Goal: Task Accomplishment & Management: Use online tool/utility

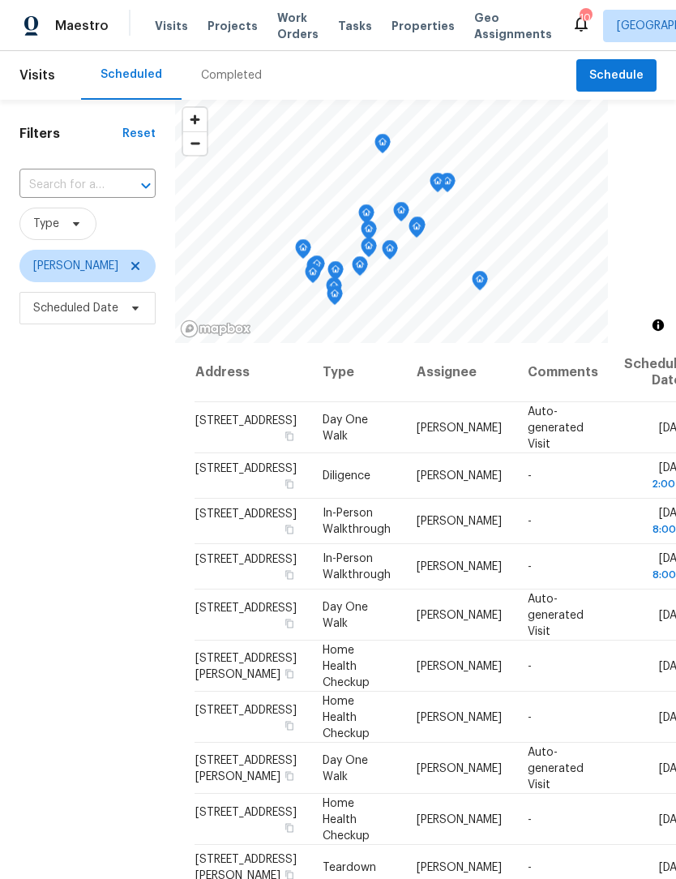
click at [281, 28] on span "Work Orders" at bounding box center [297, 26] width 41 height 32
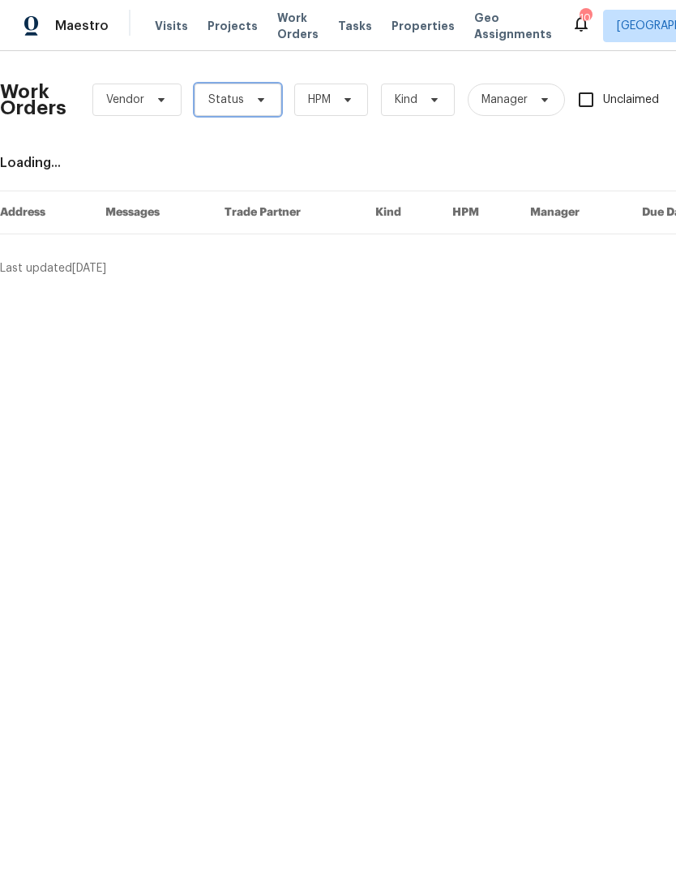
click at [255, 103] on icon at bounding box center [261, 99] width 13 height 13
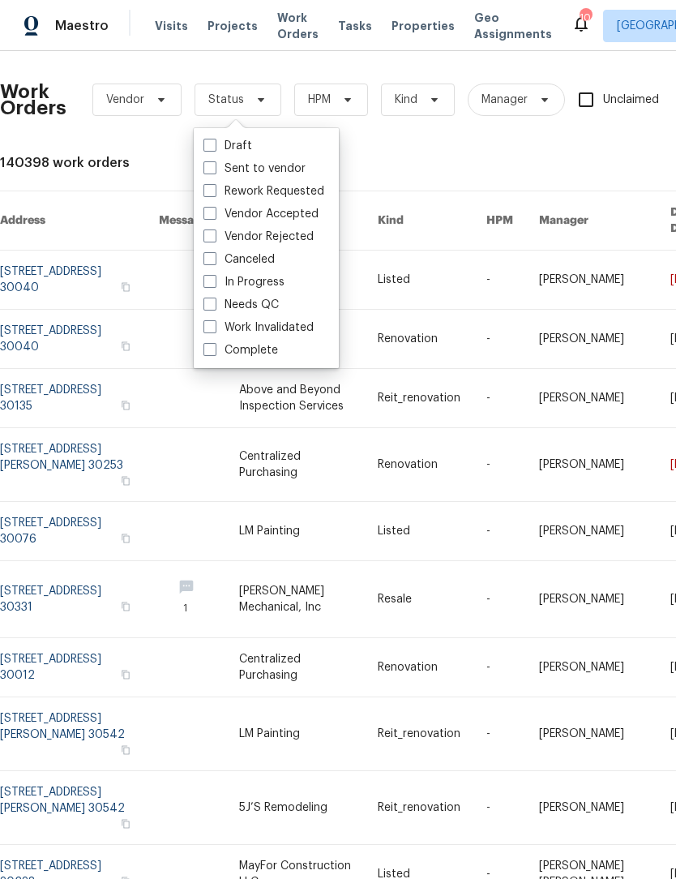
click at [205, 314] on div "Needs QC" at bounding box center [266, 305] width 135 height 23
click at [212, 311] on label "Needs QC" at bounding box center [241, 305] width 75 height 16
click at [212, 307] on input "Needs QC" at bounding box center [209, 302] width 11 height 11
checkbox input "true"
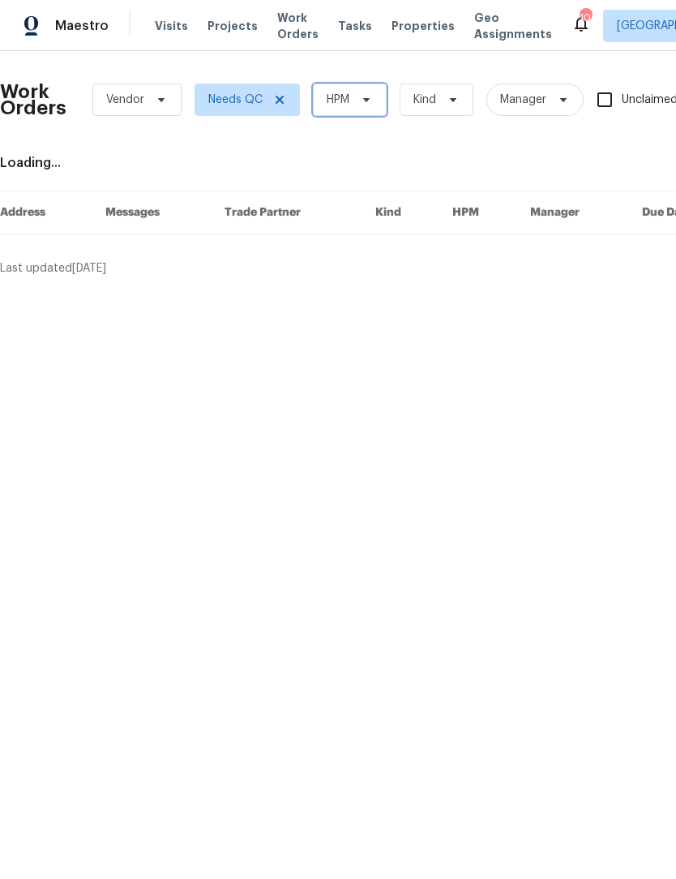
click at [366, 101] on icon at bounding box center [366, 99] width 13 height 13
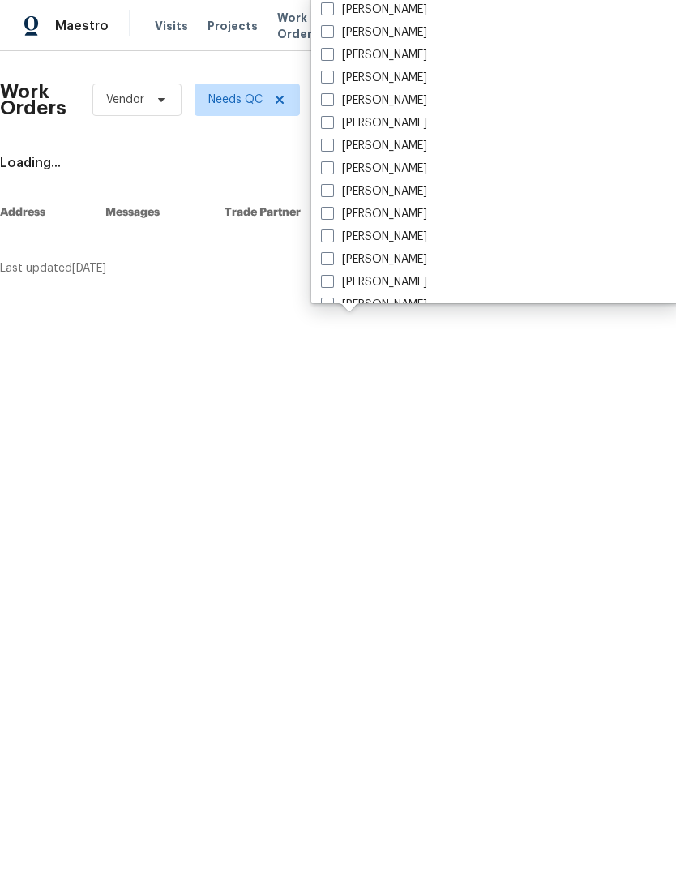
scroll to position [1003, 0]
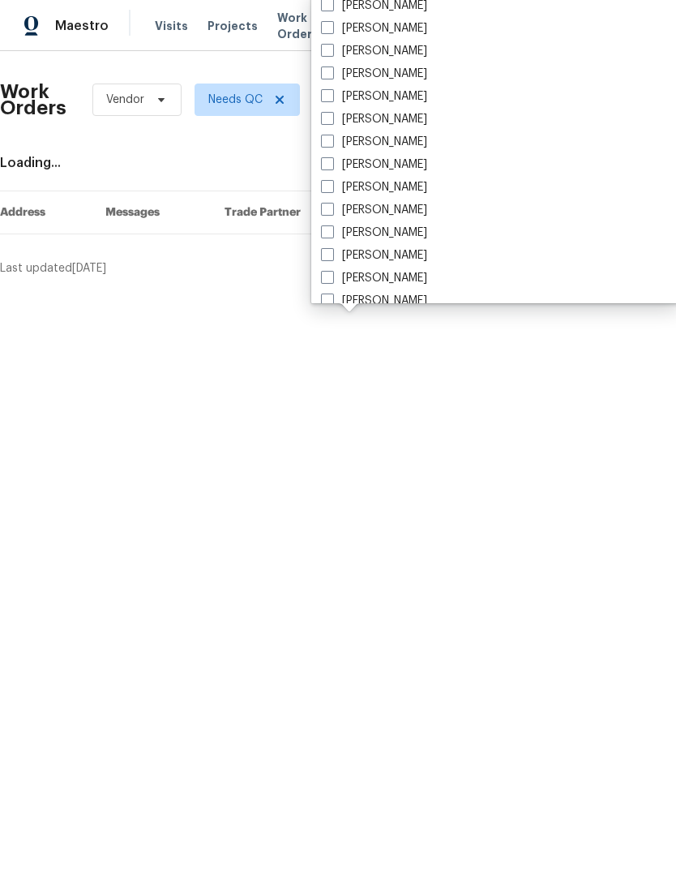
click at [326, 188] on span at bounding box center [327, 186] width 13 height 13
click at [326, 188] on input "[PERSON_NAME]" at bounding box center [326, 184] width 11 height 11
checkbox input "true"
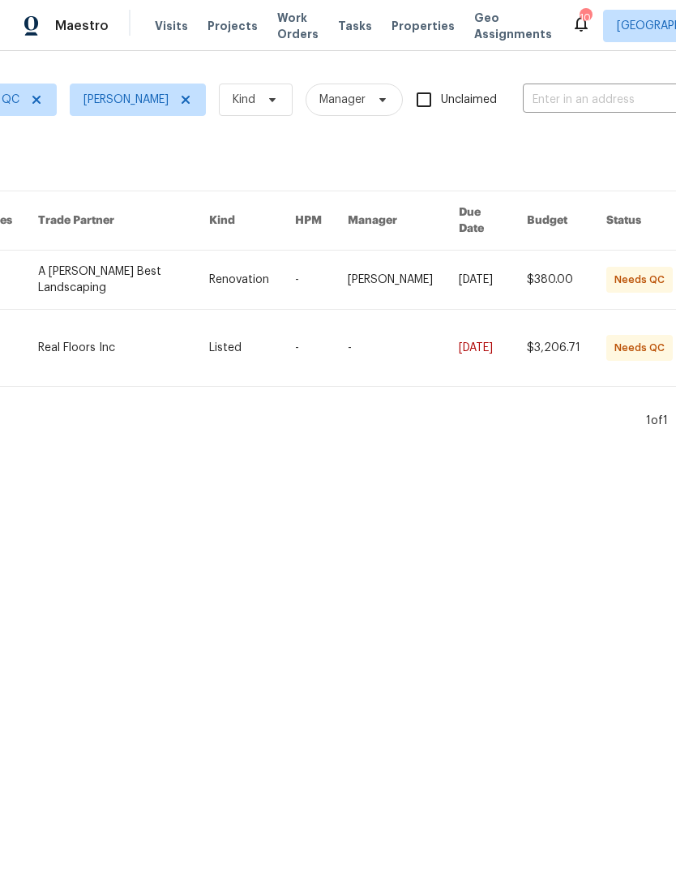
scroll to position [0, 63]
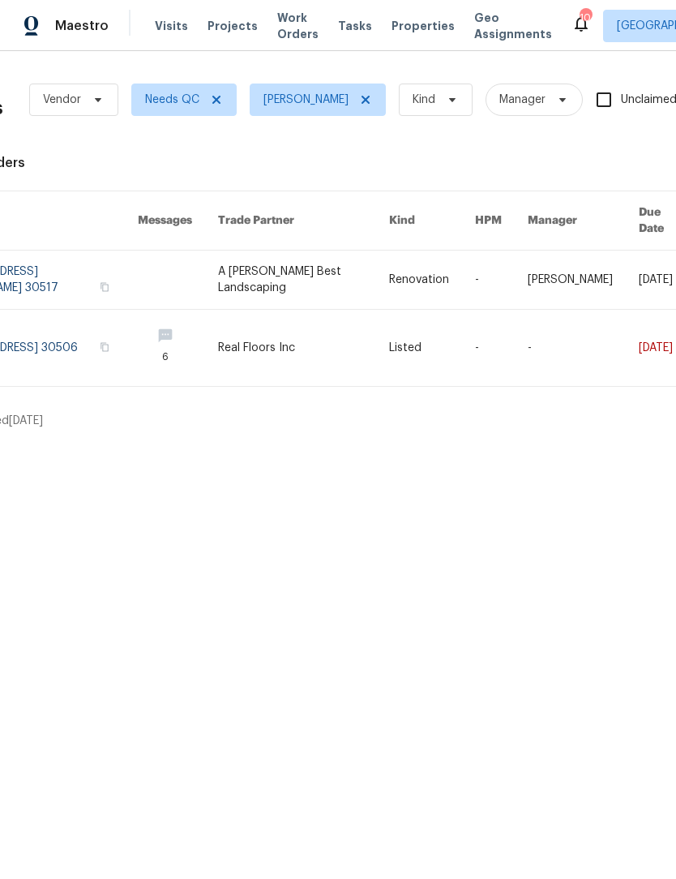
click at [290, 332] on link at bounding box center [303, 348] width 170 height 76
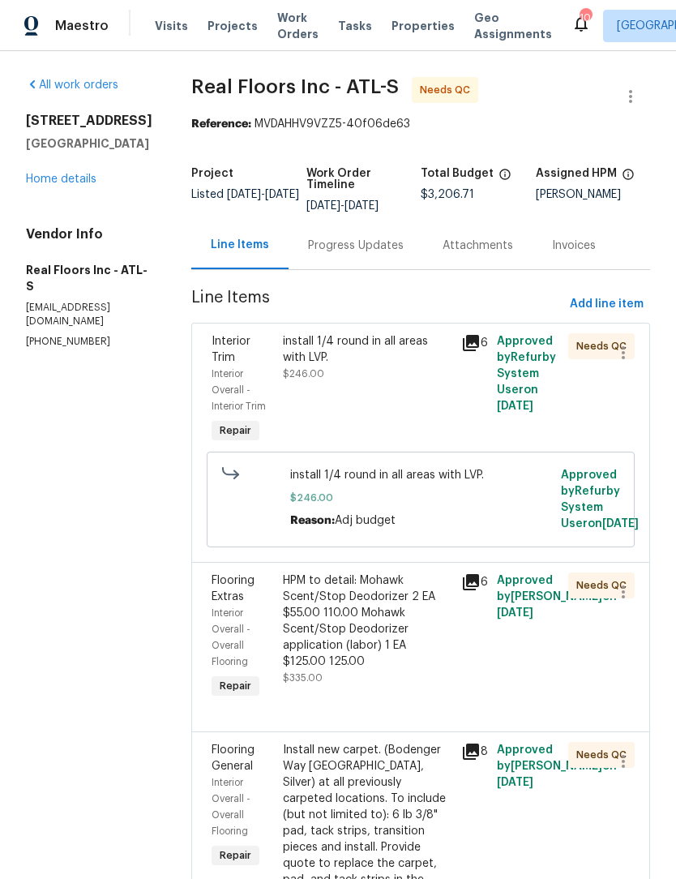
click at [380, 248] on div "Progress Updates" at bounding box center [356, 246] width 96 height 16
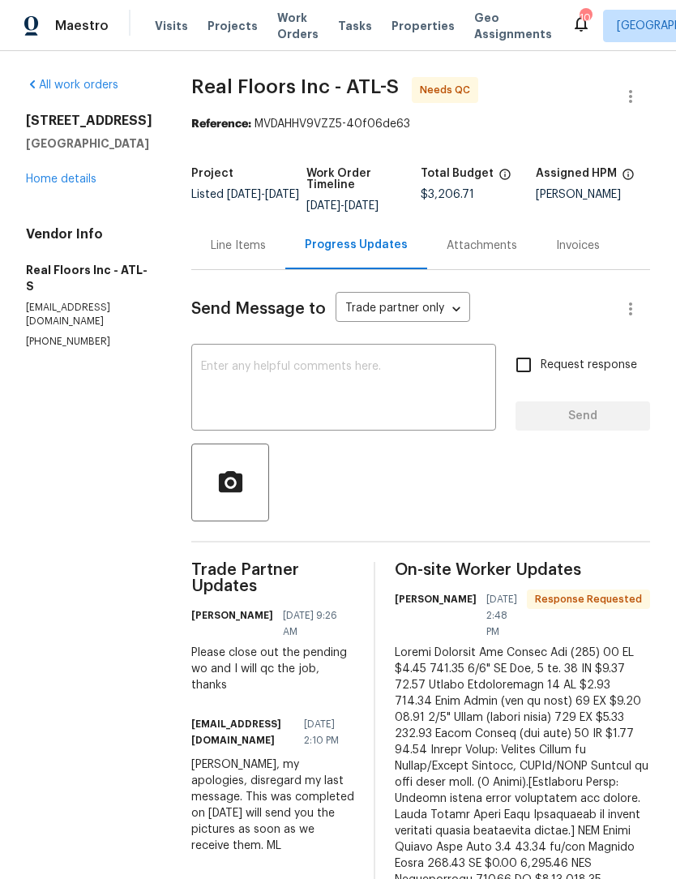
click at [351, 376] on textarea at bounding box center [343, 389] width 285 height 57
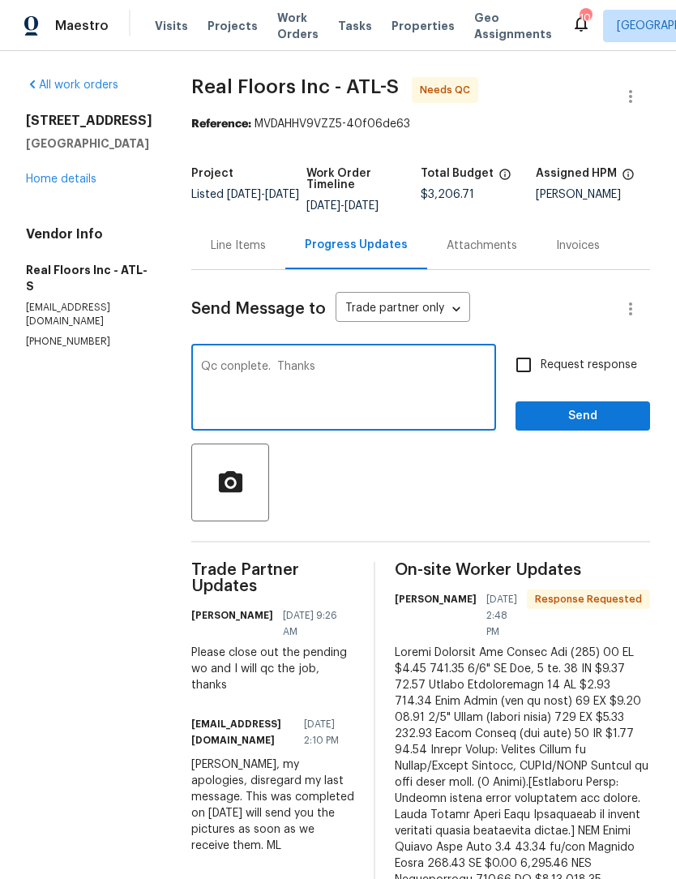
click at [238, 371] on textarea "Qc conplete. Thanks" at bounding box center [343, 389] width 285 height 57
type textarea "Qc complete. Thanks"
click at [593, 419] on span "Send" at bounding box center [583, 416] width 109 height 20
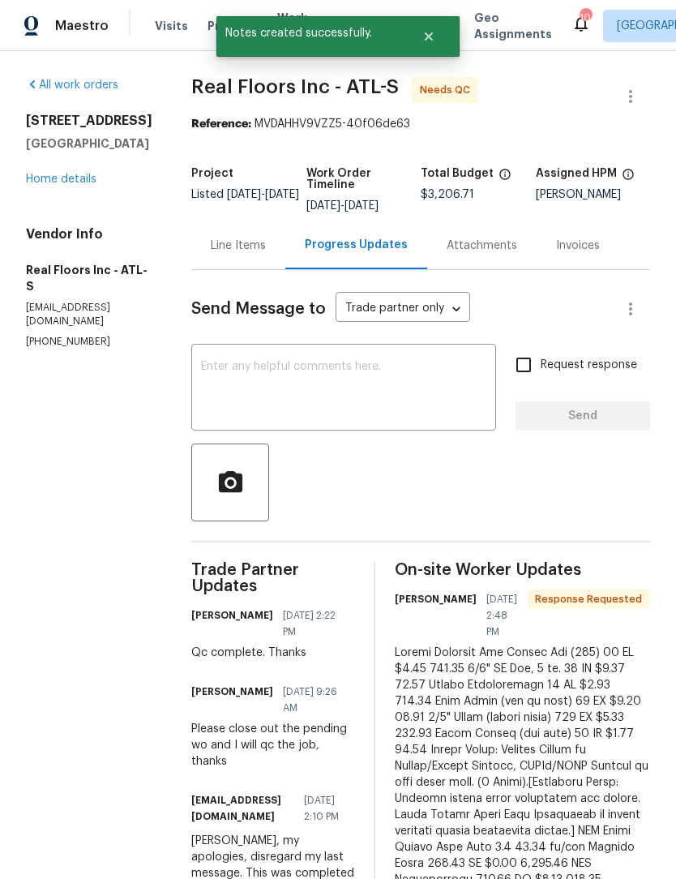
click at [251, 251] on div "Line Items" at bounding box center [238, 246] width 55 height 16
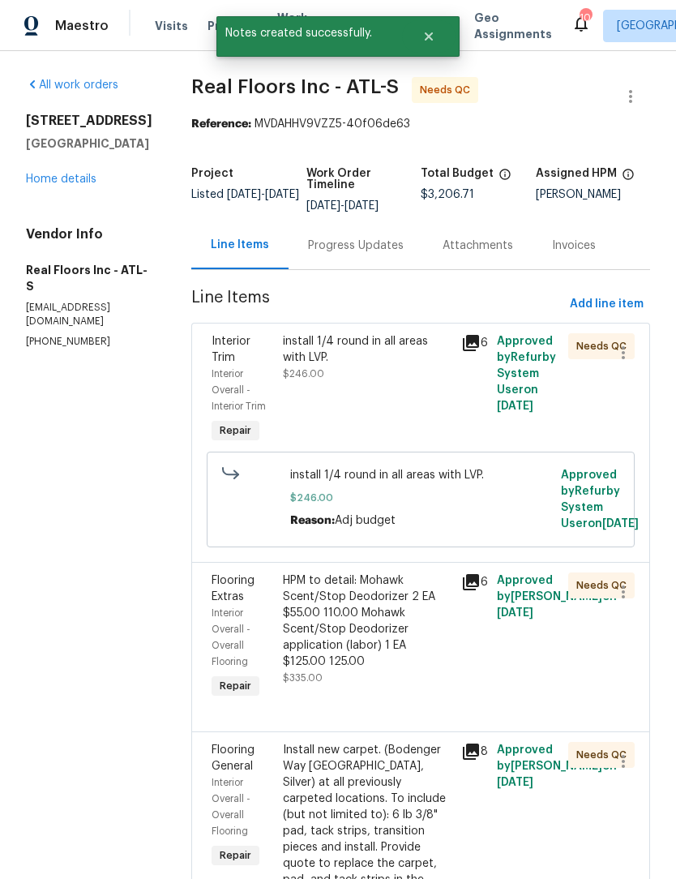
click at [415, 364] on div "install 1/4 round in all areas with LVP." at bounding box center [367, 349] width 169 height 32
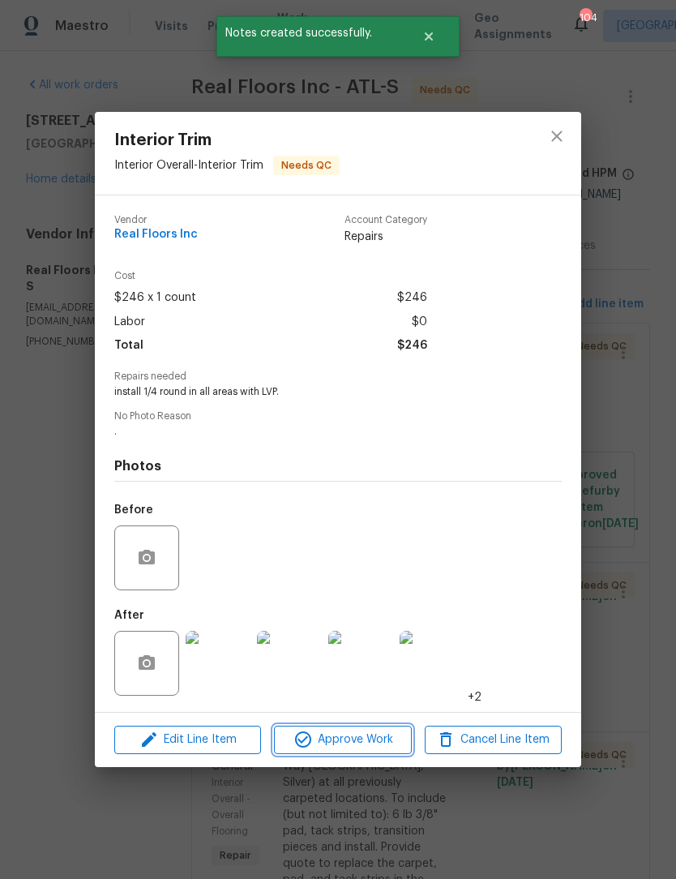
click at [368, 744] on span "Approve Work" at bounding box center [342, 740] width 127 height 20
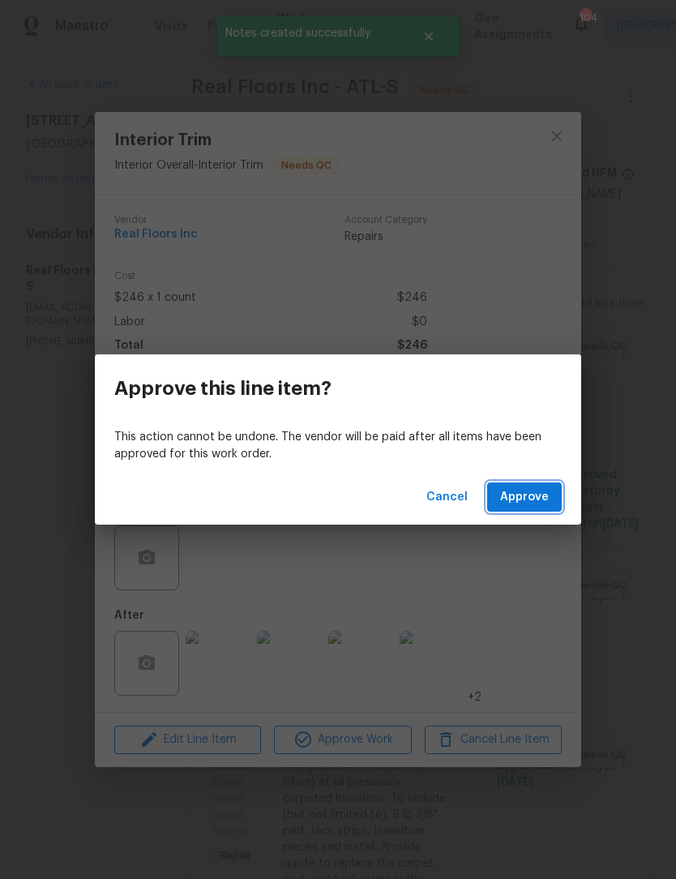
click at [544, 491] on span "Approve" at bounding box center [524, 497] width 49 height 20
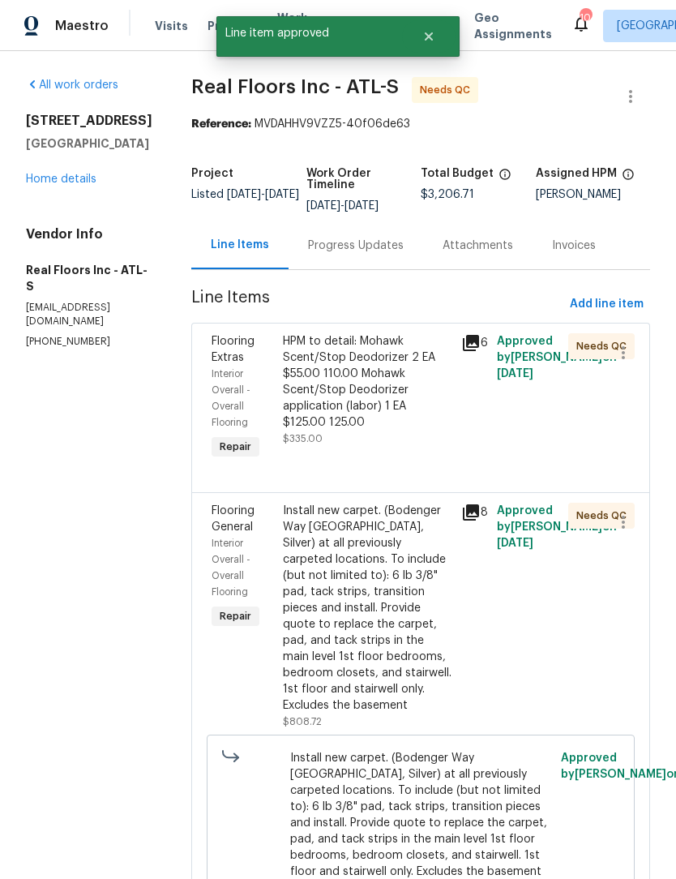
click at [366, 560] on div "Install new carpet. (Bodenger Way 945 Winter Ash, Silver) at all previously car…" at bounding box center [367, 608] width 169 height 211
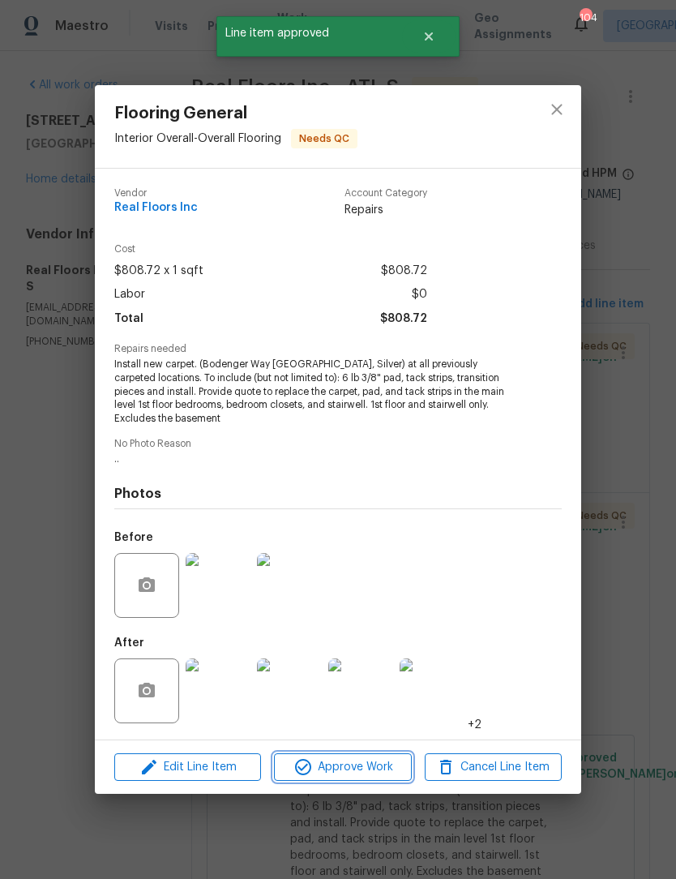
click at [382, 764] on span "Approve Work" at bounding box center [342, 767] width 127 height 20
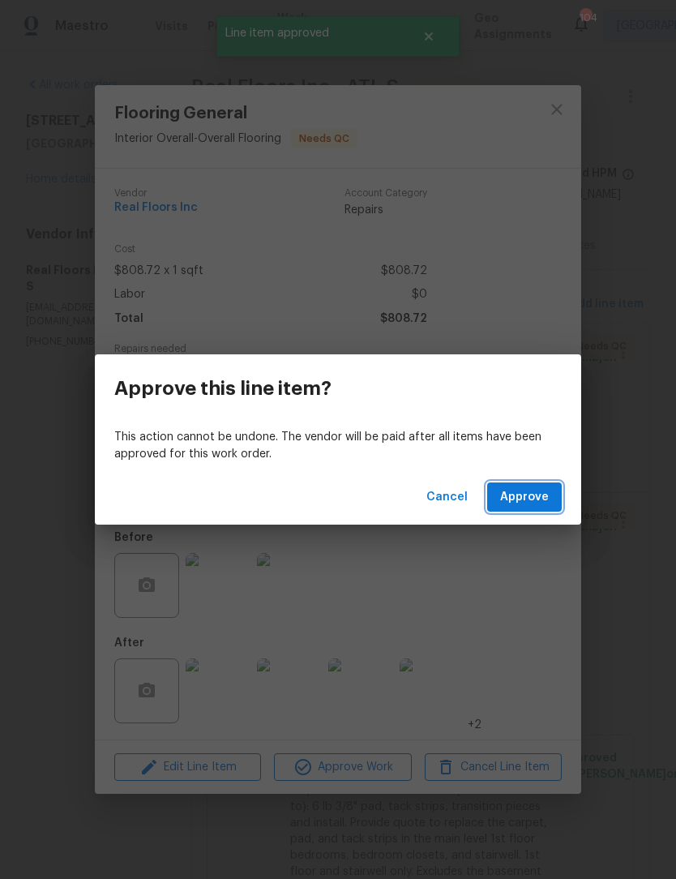
click at [530, 500] on span "Approve" at bounding box center [524, 497] width 49 height 20
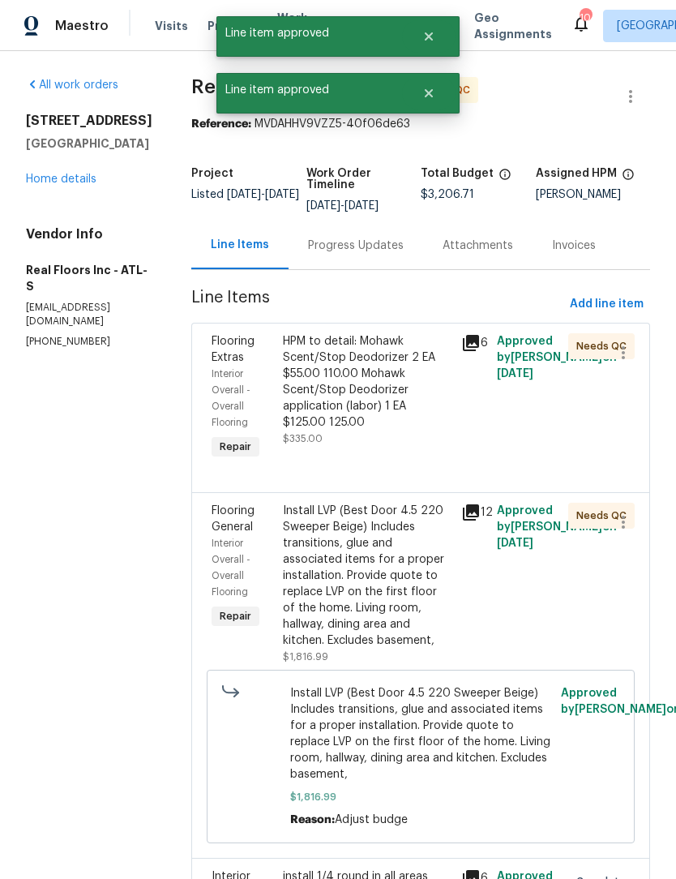
click at [382, 383] on div "HPM to detail: Mohawk Scent/Stop Deodorizer 2 EA $55.00 110.00 Mohawk Scent/Sto…" at bounding box center [367, 381] width 169 height 97
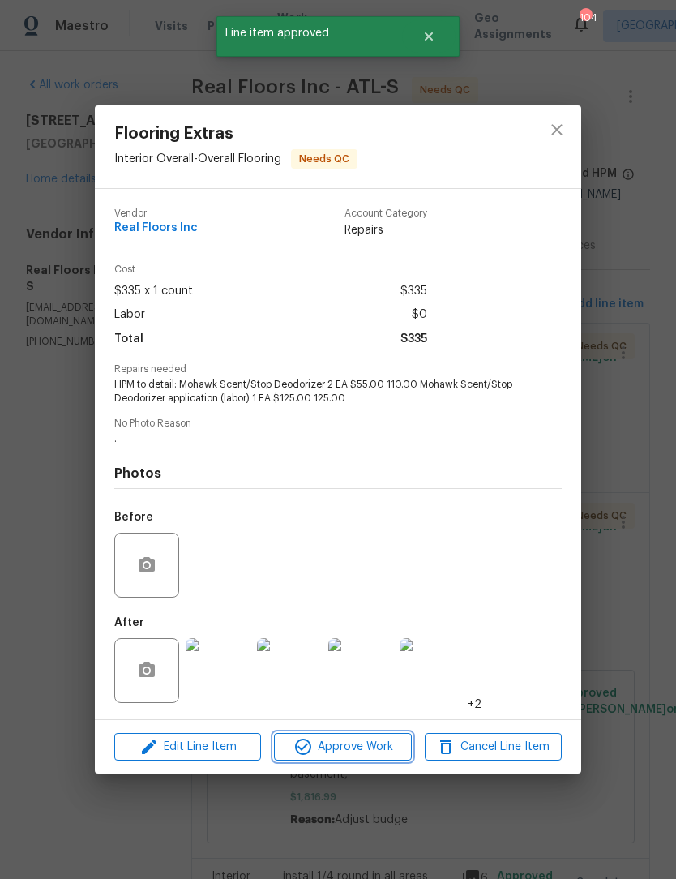
click at [357, 746] on span "Approve Work" at bounding box center [342, 747] width 127 height 20
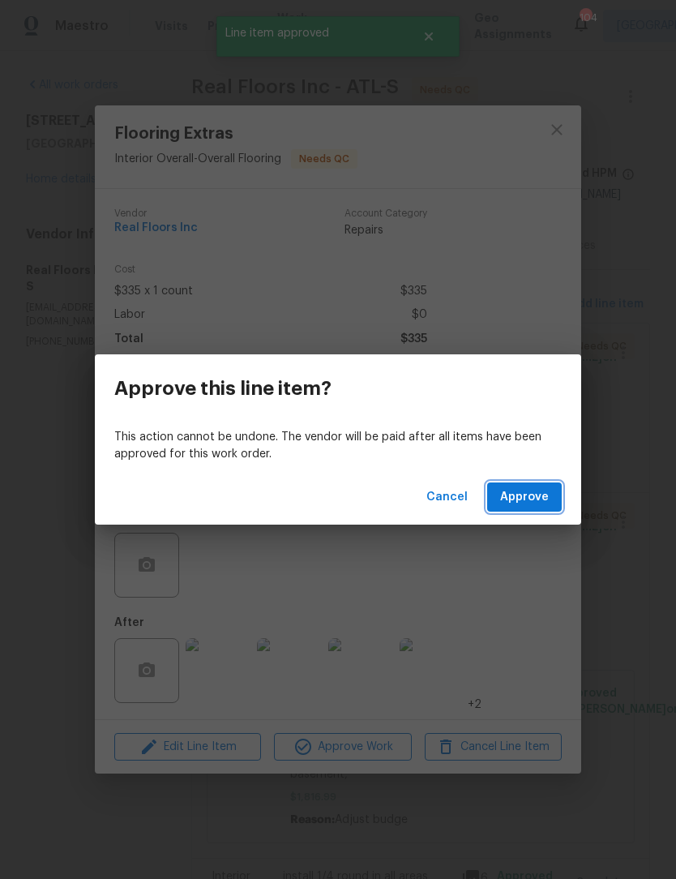
click at [525, 504] on span "Approve" at bounding box center [524, 497] width 49 height 20
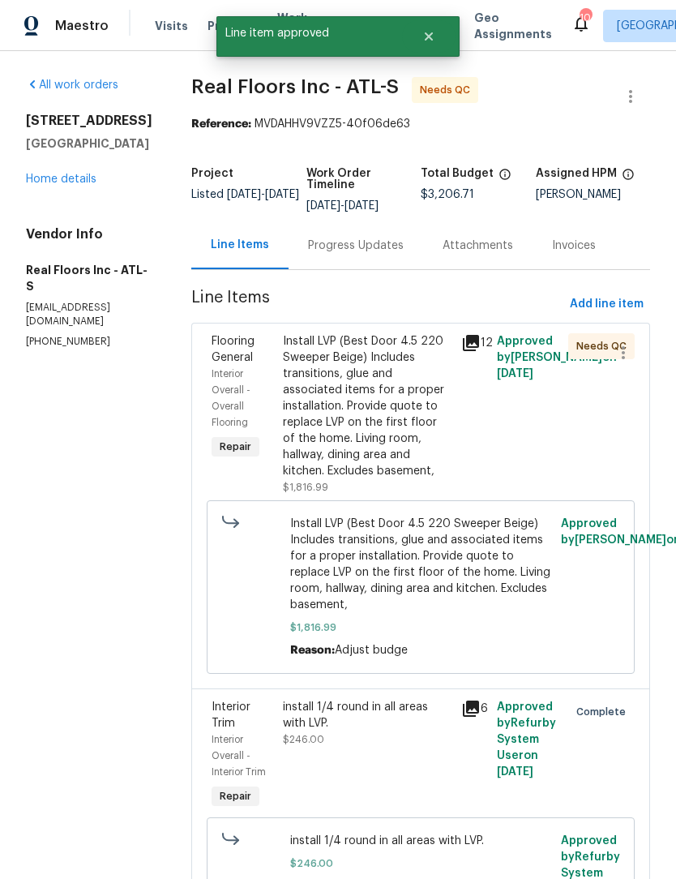
click at [388, 407] on div "Install LVP (Best Door 4.5 220 Sweeper Beige) Includes transitions, glue and as…" at bounding box center [367, 406] width 169 height 146
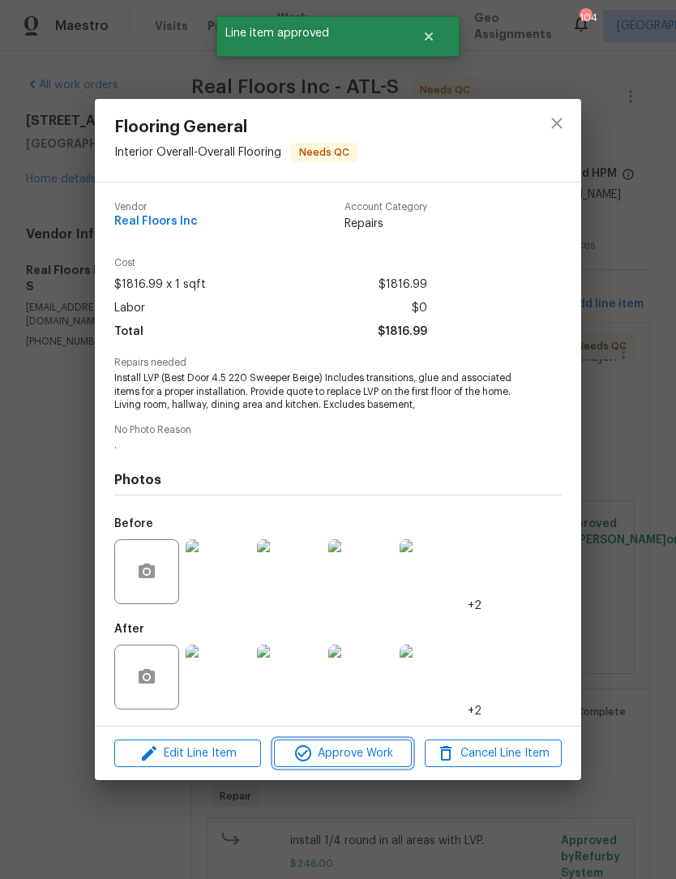
click at [368, 757] on span "Approve Work" at bounding box center [342, 754] width 127 height 20
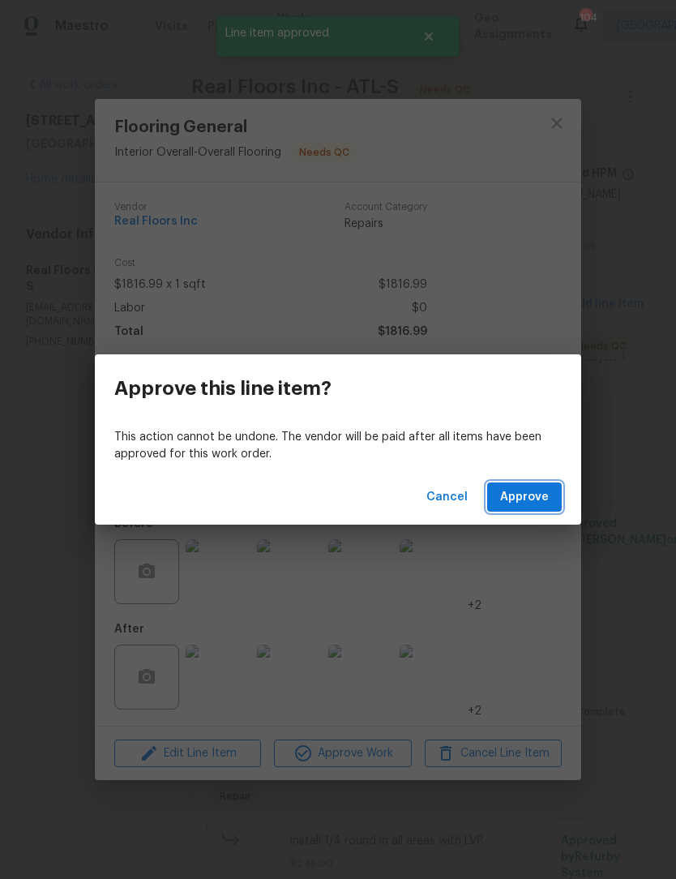
click at [539, 502] on span "Approve" at bounding box center [524, 497] width 49 height 20
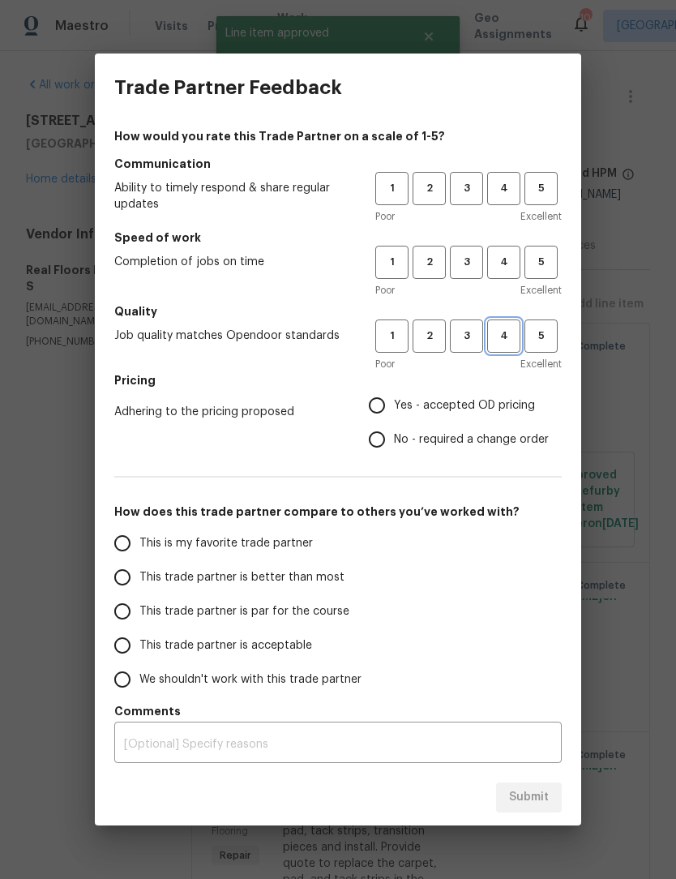
click at [510, 340] on span "4" at bounding box center [504, 336] width 30 height 19
click at [516, 273] on button "4" at bounding box center [503, 262] width 33 height 33
click at [511, 194] on span "4" at bounding box center [504, 188] width 30 height 19
click at [388, 401] on input "Yes - accepted OD pricing" at bounding box center [377, 405] width 34 height 34
radio input "true"
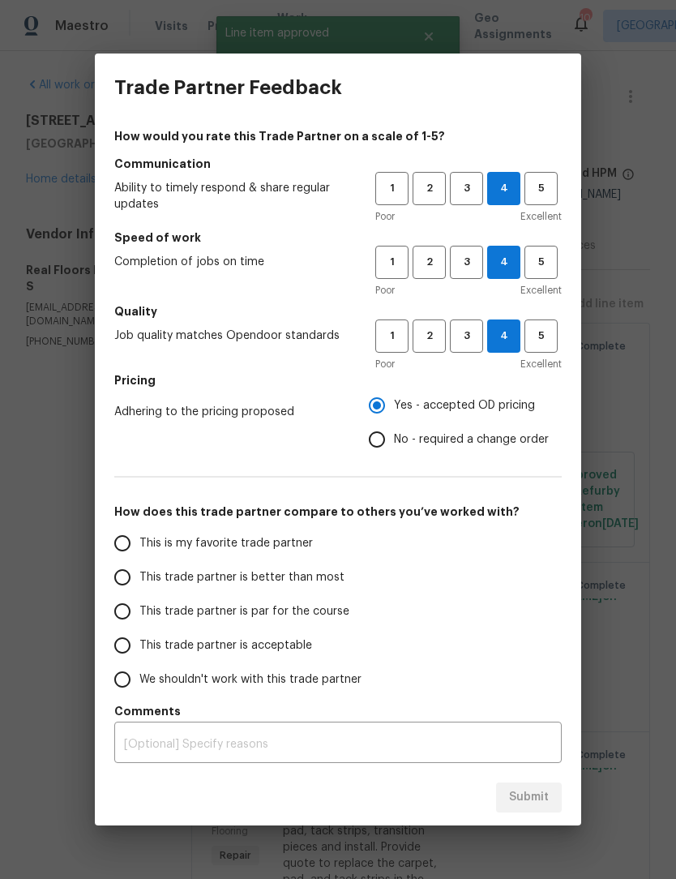
click at [130, 551] on input "This is my favorite trade partner" at bounding box center [122, 543] width 34 height 34
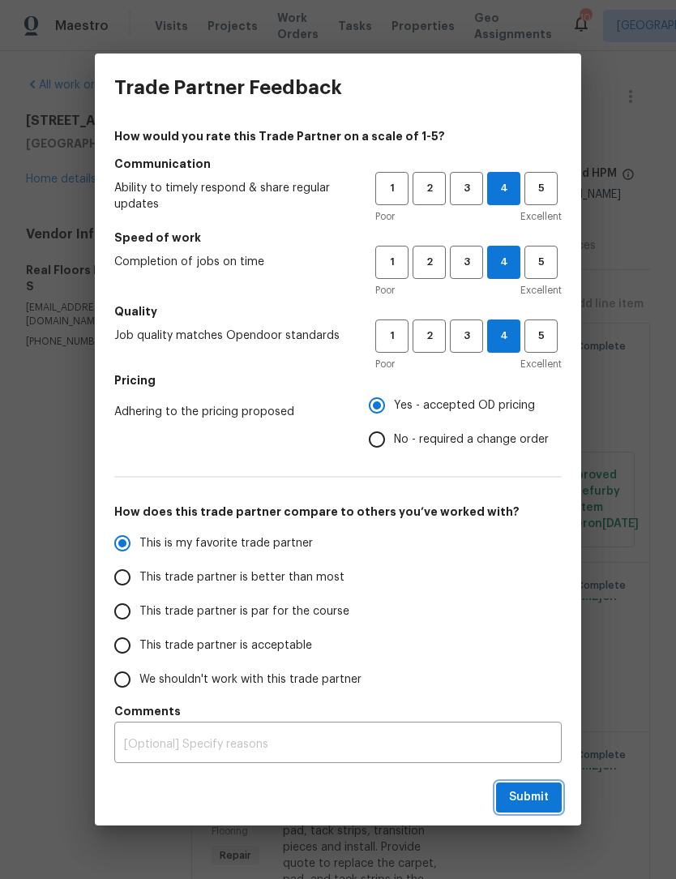
click at [539, 809] on button "Submit" at bounding box center [529, 798] width 66 height 30
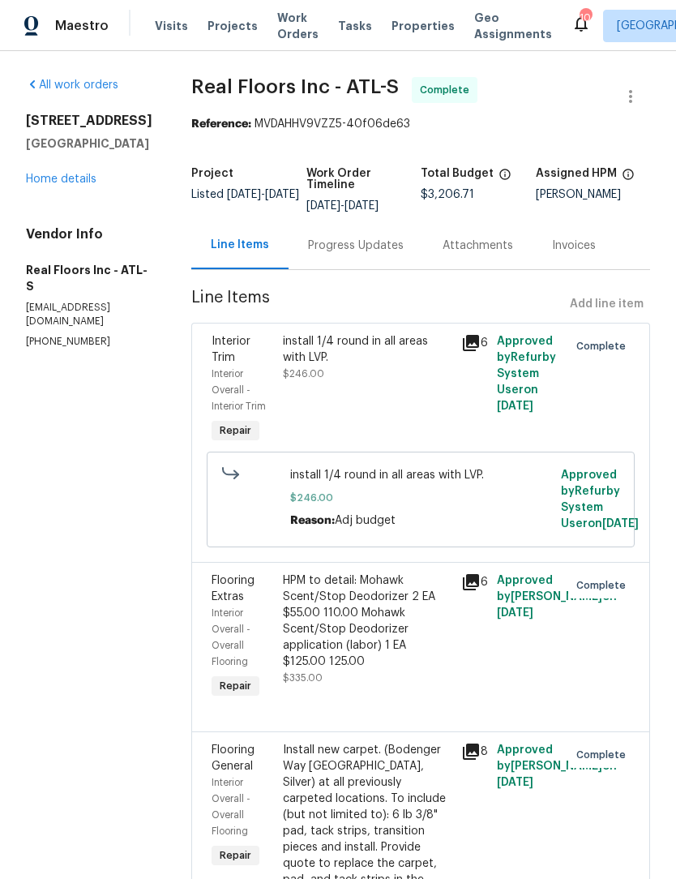
radio input "true"
click at [61, 212] on div "All work orders 6105 Crystal Cove Trl Gainesville, GA 30506 Home details Vendor…" at bounding box center [89, 213] width 127 height 272
click at [59, 185] on link "Home details" at bounding box center [61, 179] width 71 height 11
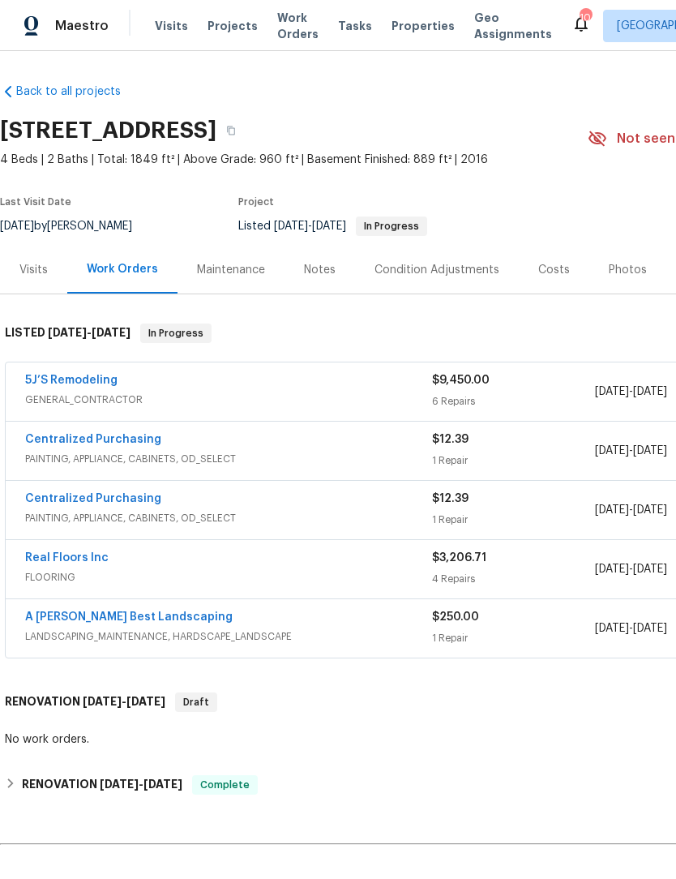
click at [284, 32] on span "Work Orders" at bounding box center [297, 26] width 41 height 32
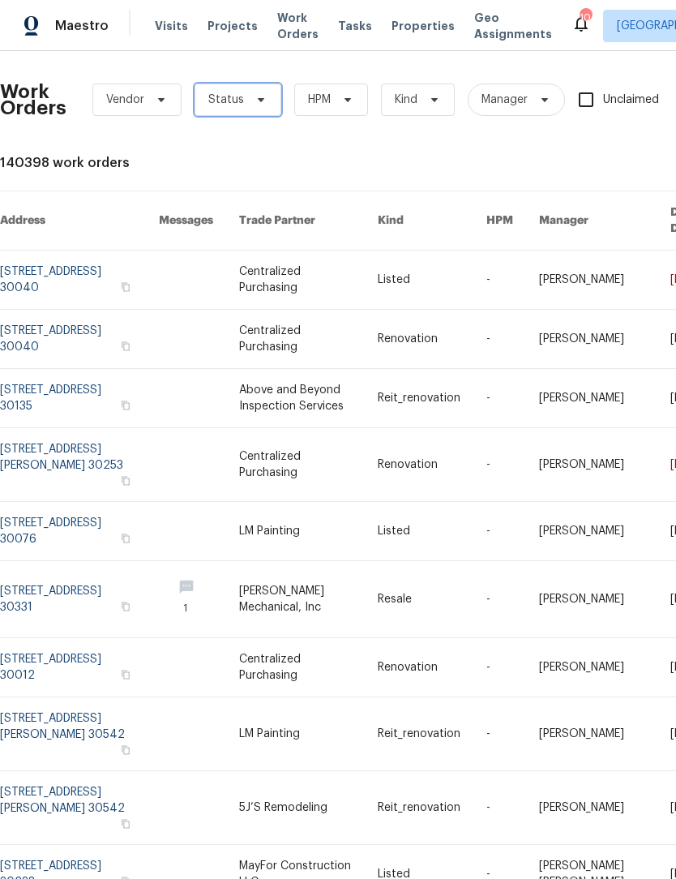
click at [256, 109] on span "Status" at bounding box center [238, 100] width 87 height 32
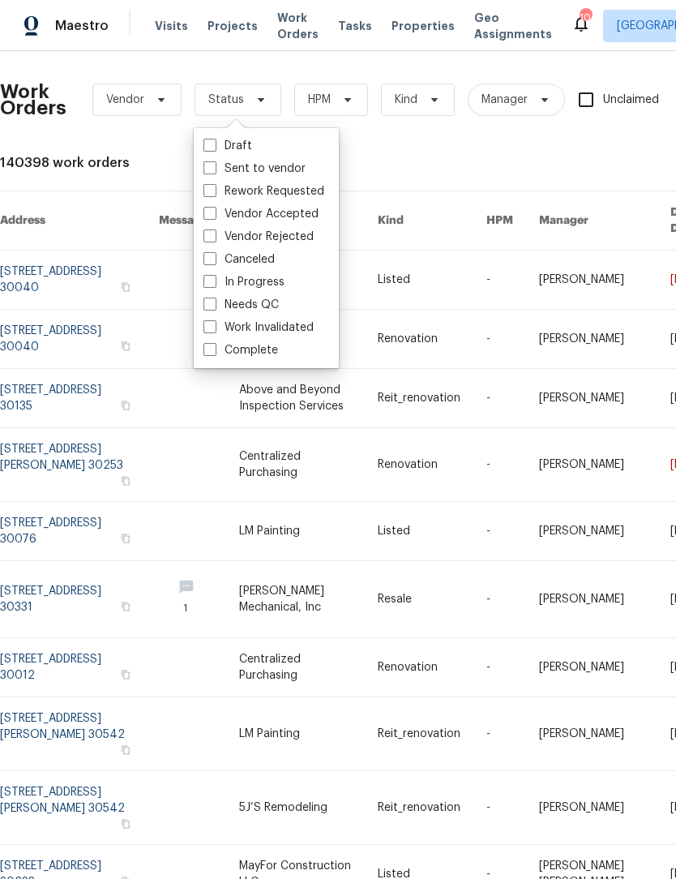
click at [209, 307] on span at bounding box center [210, 304] width 13 height 13
click at [209, 307] on input "Needs QC" at bounding box center [209, 302] width 11 height 11
checkbox input "true"
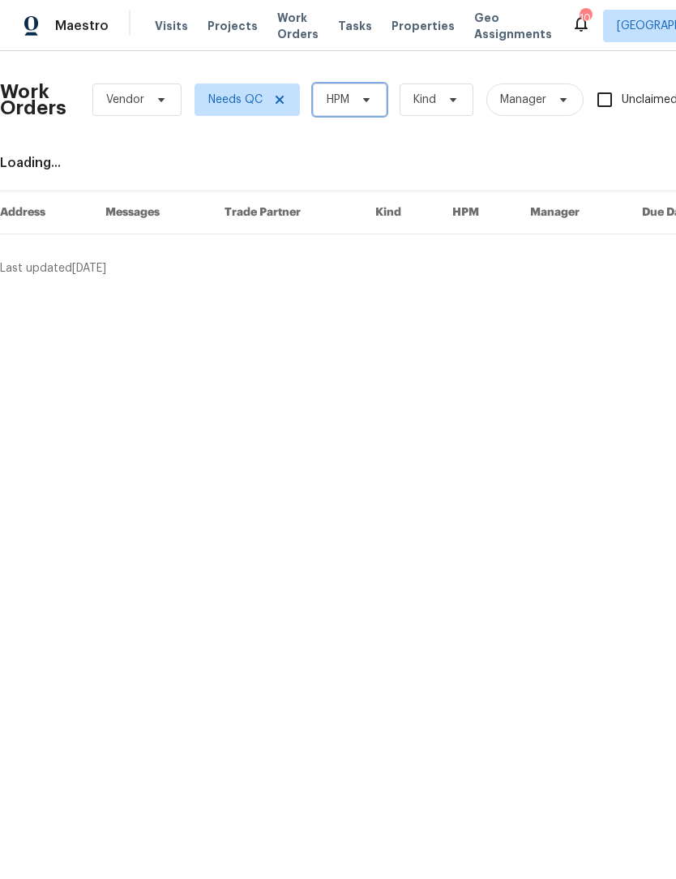
click at [376, 101] on span "HPM" at bounding box center [350, 100] width 74 height 32
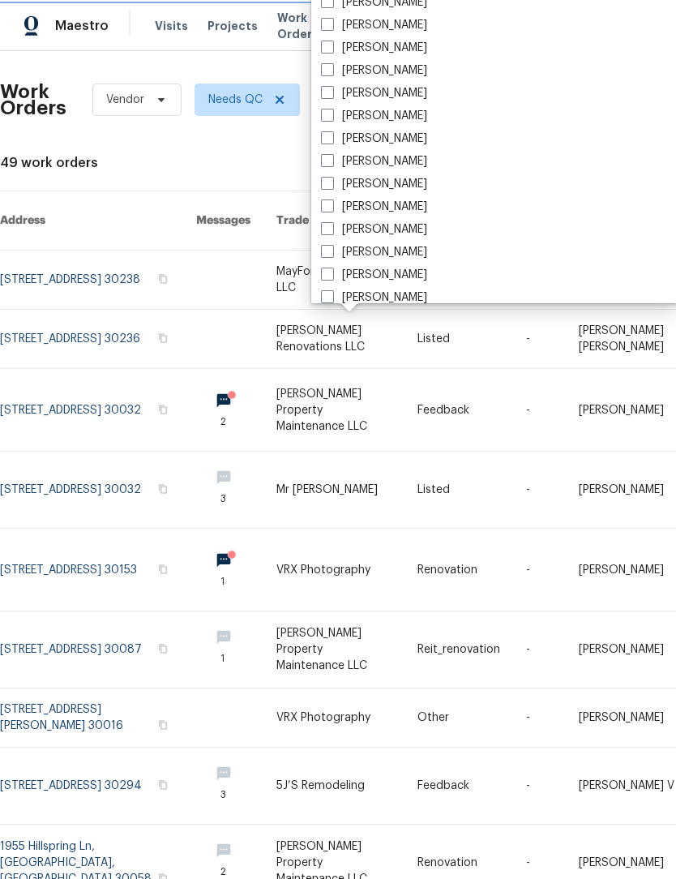
scroll to position [1089, 0]
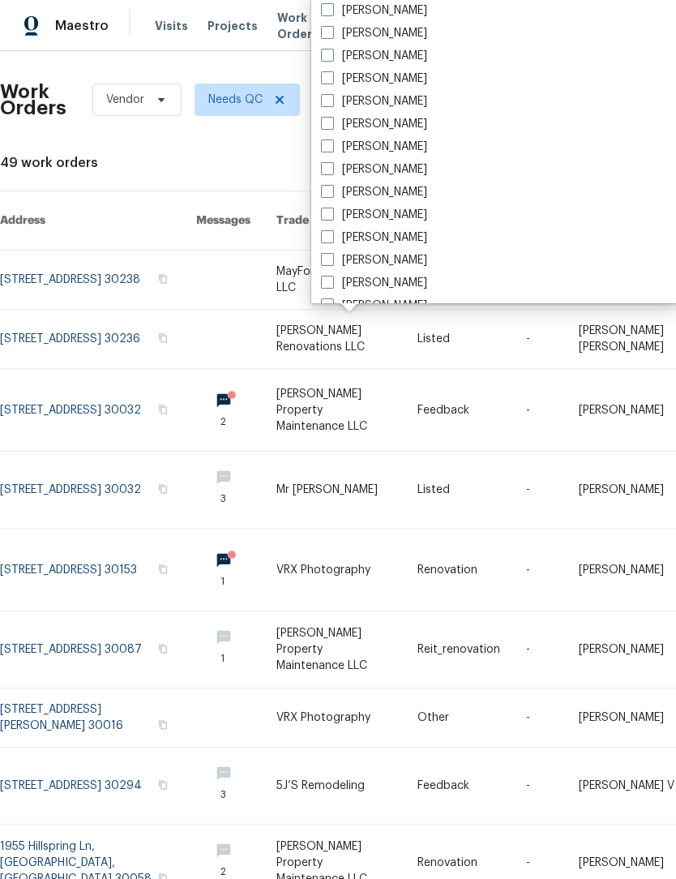
click at [337, 105] on label "[PERSON_NAME]" at bounding box center [374, 101] width 106 height 16
click at [332, 104] on input "[PERSON_NAME]" at bounding box center [326, 98] width 11 height 11
checkbox input "true"
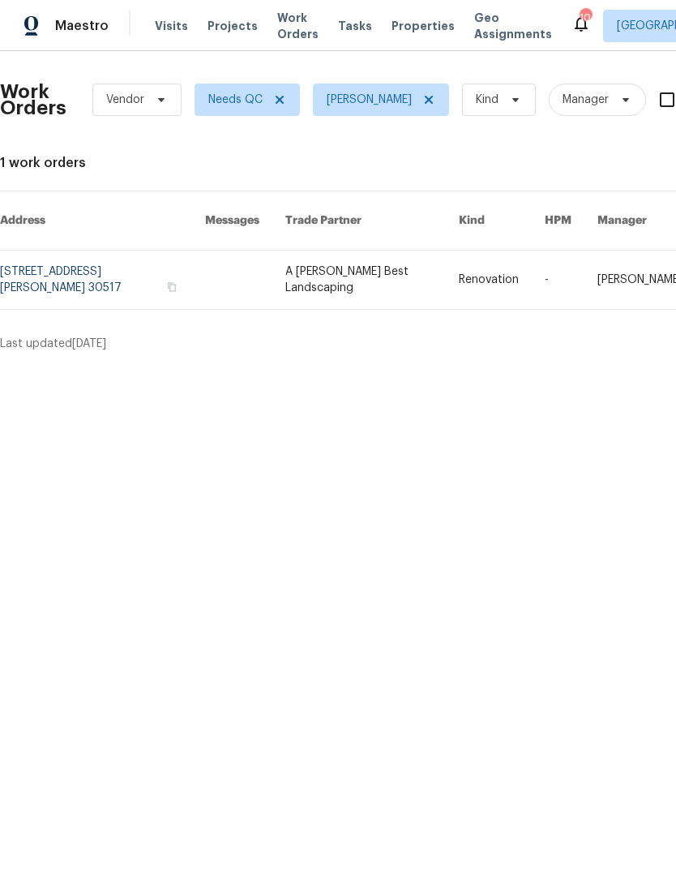
click at [337, 268] on link at bounding box center [372, 280] width 174 height 58
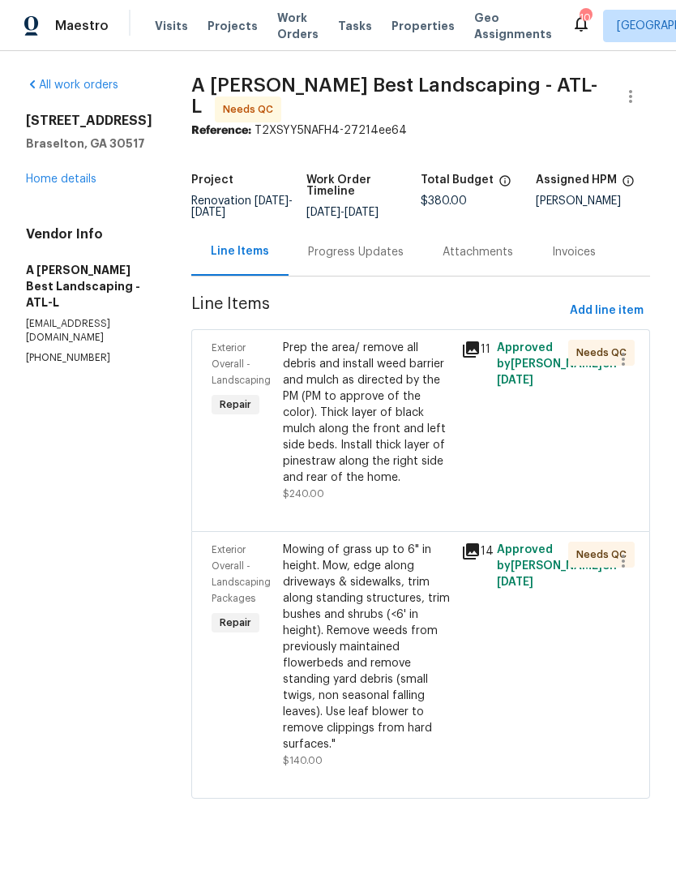
click at [406, 461] on div "Prep the area/ remove all debris and install weed barrier and mulch as directed…" at bounding box center [367, 413] width 169 height 146
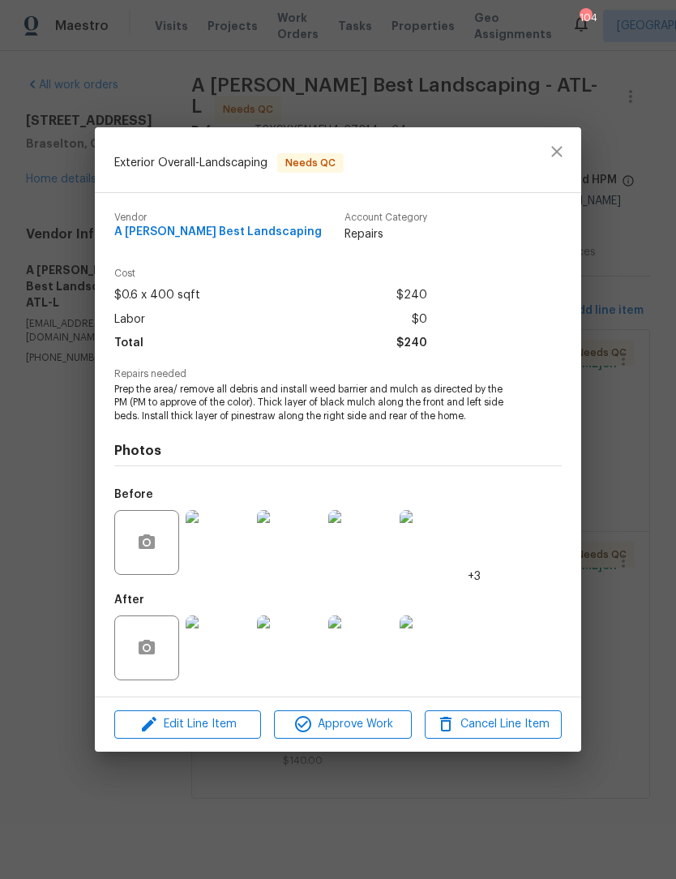
click at [234, 663] on img at bounding box center [218, 648] width 65 height 65
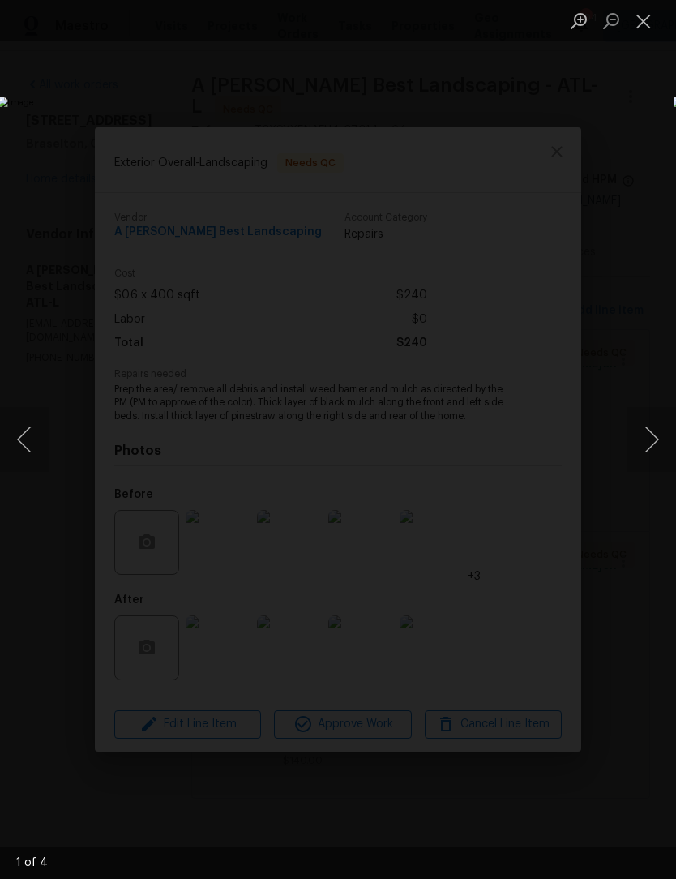
click at [656, 451] on button "Next image" at bounding box center [652, 439] width 49 height 65
click at [652, 461] on button "Next image" at bounding box center [652, 439] width 49 height 65
click at [653, 447] on button "Next image" at bounding box center [652, 439] width 49 height 65
click at [654, 444] on button "Next image" at bounding box center [652, 439] width 49 height 65
click at [656, 443] on button "Next image" at bounding box center [652, 439] width 49 height 65
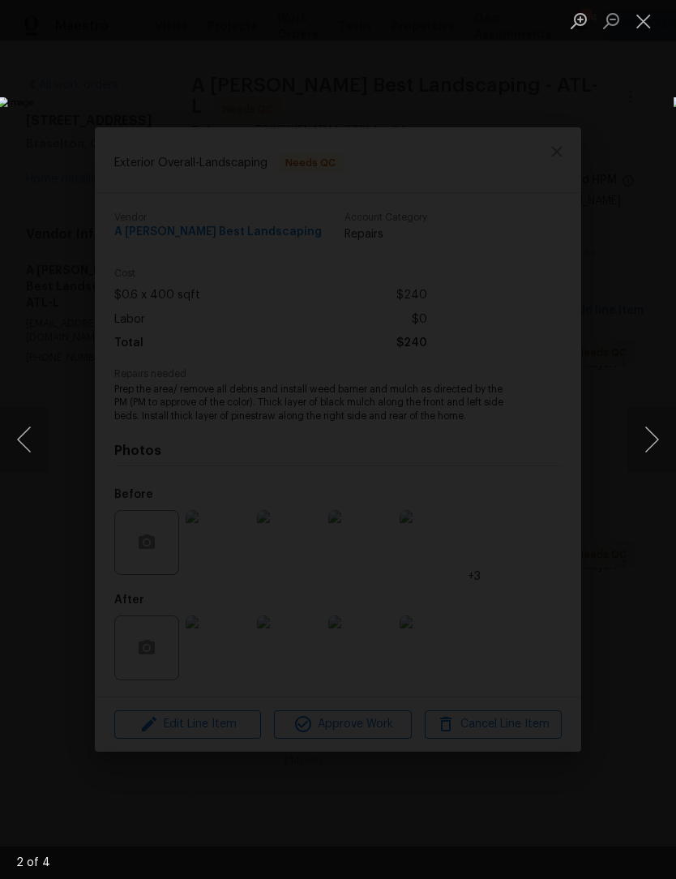
click at [655, 444] on button "Next image" at bounding box center [652, 439] width 49 height 65
click at [657, 444] on button "Next image" at bounding box center [652, 439] width 49 height 65
click at [646, 24] on button "Close lightbox" at bounding box center [644, 20] width 32 height 28
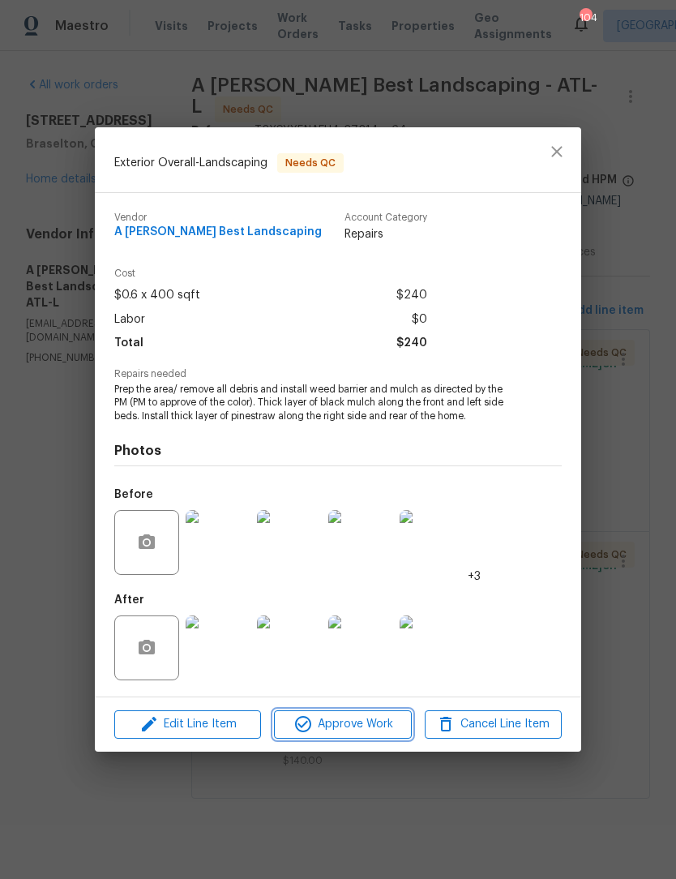
click at [354, 728] on span "Approve Work" at bounding box center [342, 725] width 127 height 20
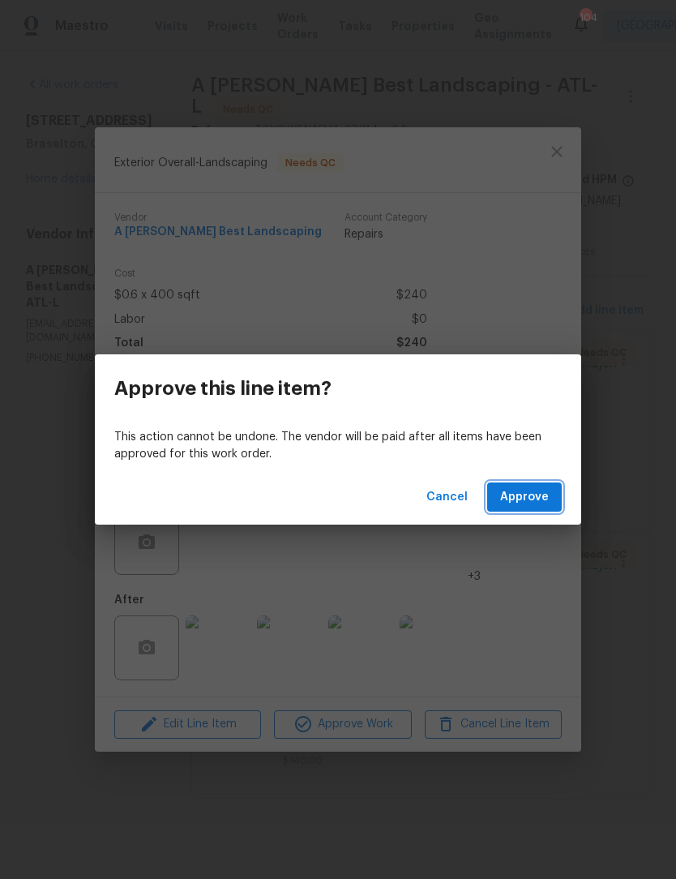
click at [529, 501] on span "Approve" at bounding box center [524, 497] width 49 height 20
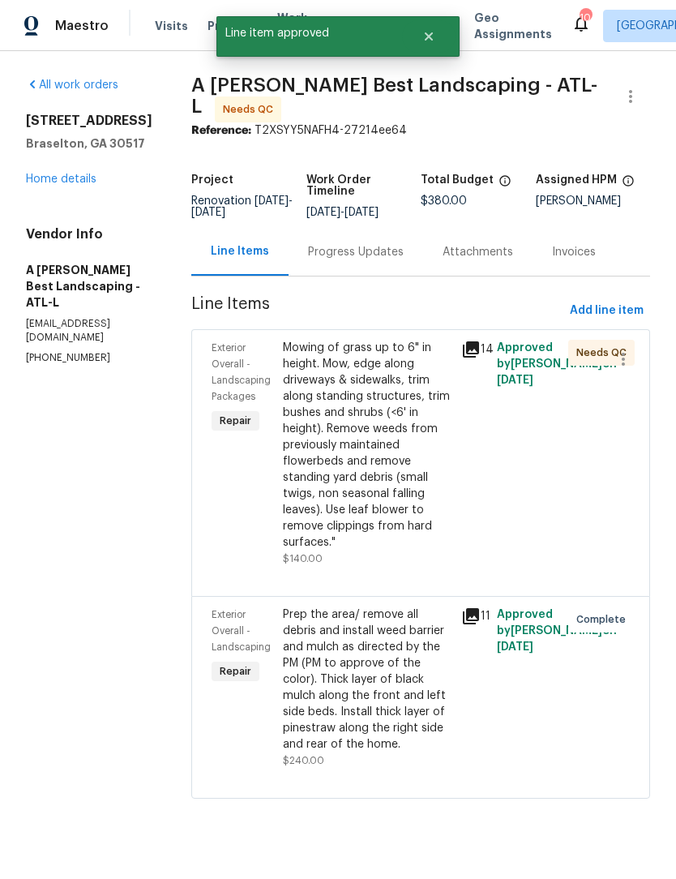
click at [414, 476] on div "Mowing of grass up to 6" in height. Mow, edge along driveways & sidewalks, trim…" at bounding box center [367, 445] width 169 height 211
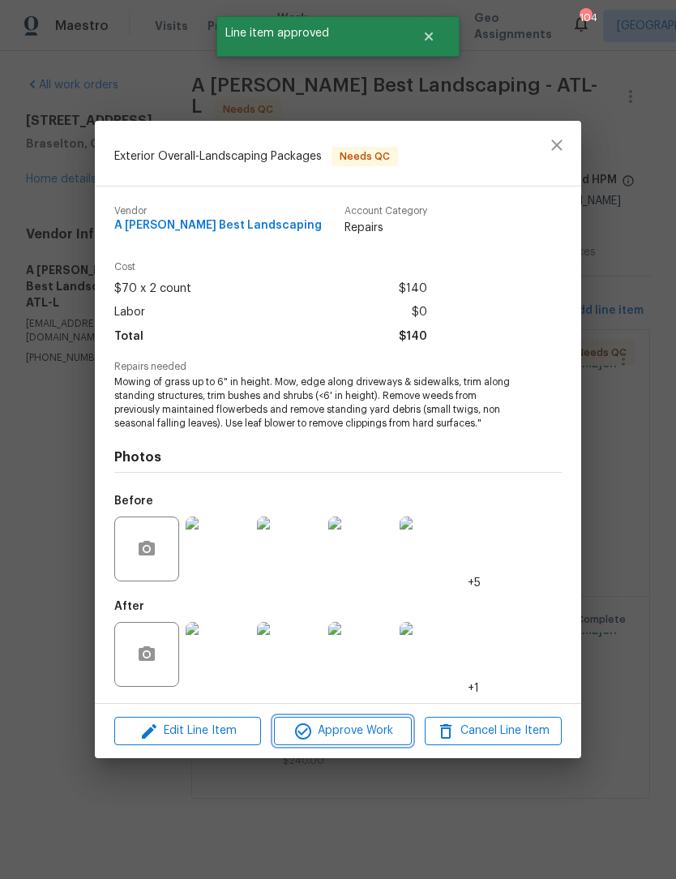
click at [368, 734] on span "Approve Work" at bounding box center [342, 731] width 127 height 20
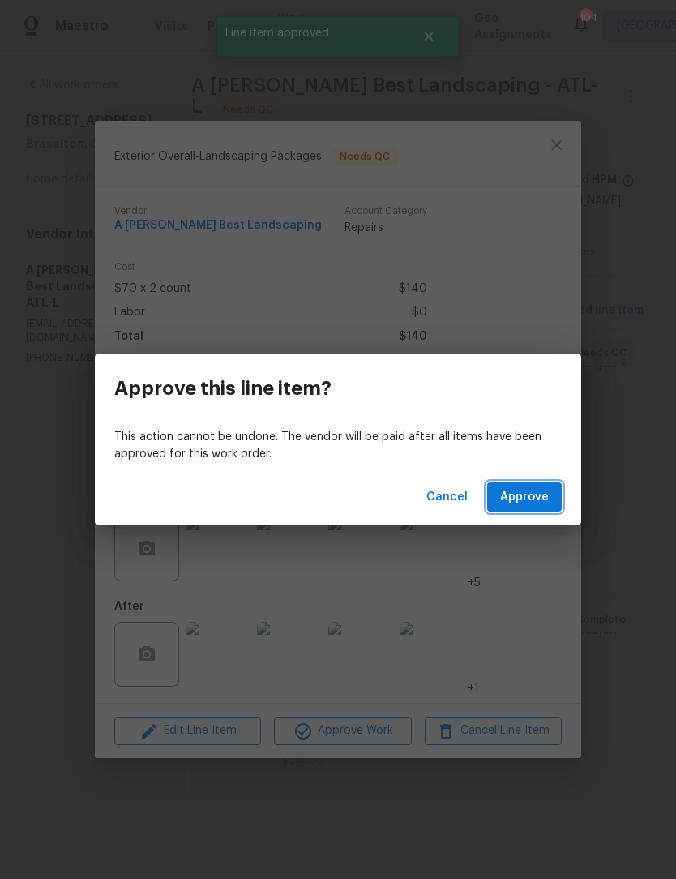
click at [540, 498] on span "Approve" at bounding box center [524, 497] width 49 height 20
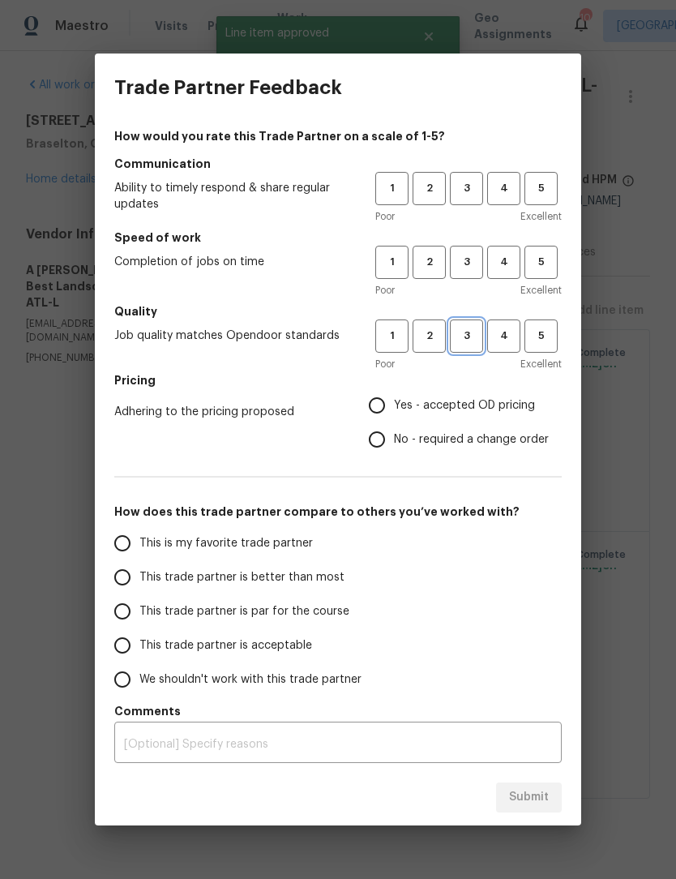
click at [474, 341] on span "3" at bounding box center [467, 336] width 30 height 19
click at [473, 264] on span "3" at bounding box center [467, 262] width 30 height 19
click at [479, 190] on span "3" at bounding box center [467, 188] width 30 height 19
click at [384, 415] on input "Yes - accepted OD pricing" at bounding box center [377, 405] width 34 height 34
radio input "true"
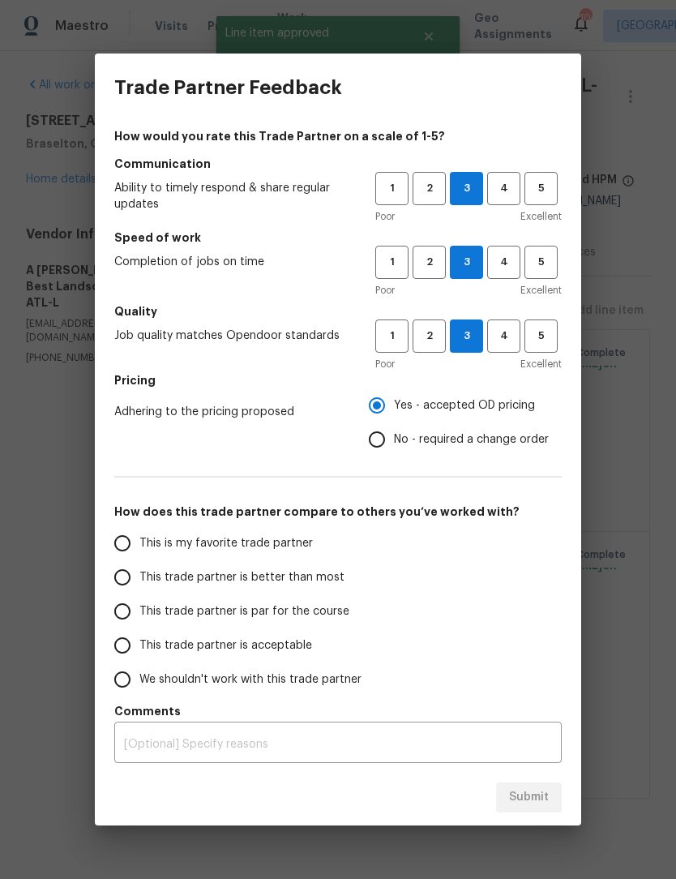
click at [127, 548] on input "This is my favorite trade partner" at bounding box center [122, 543] width 34 height 34
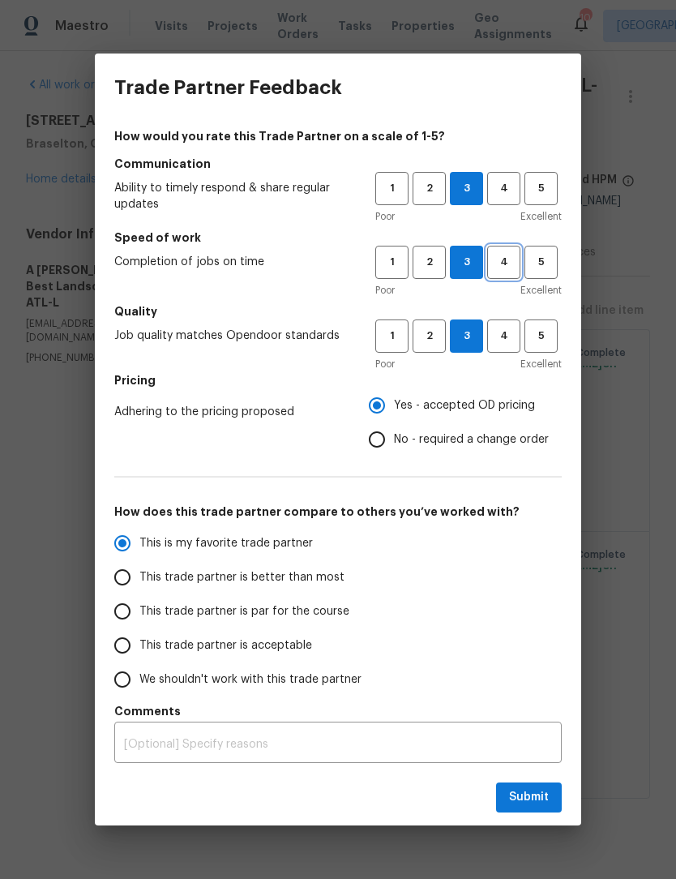
click at [504, 262] on span "4" at bounding box center [504, 262] width 30 height 19
radio input "true"
click at [505, 333] on span "4" at bounding box center [504, 336] width 30 height 19
click at [501, 191] on span "4" at bounding box center [504, 188] width 30 height 19
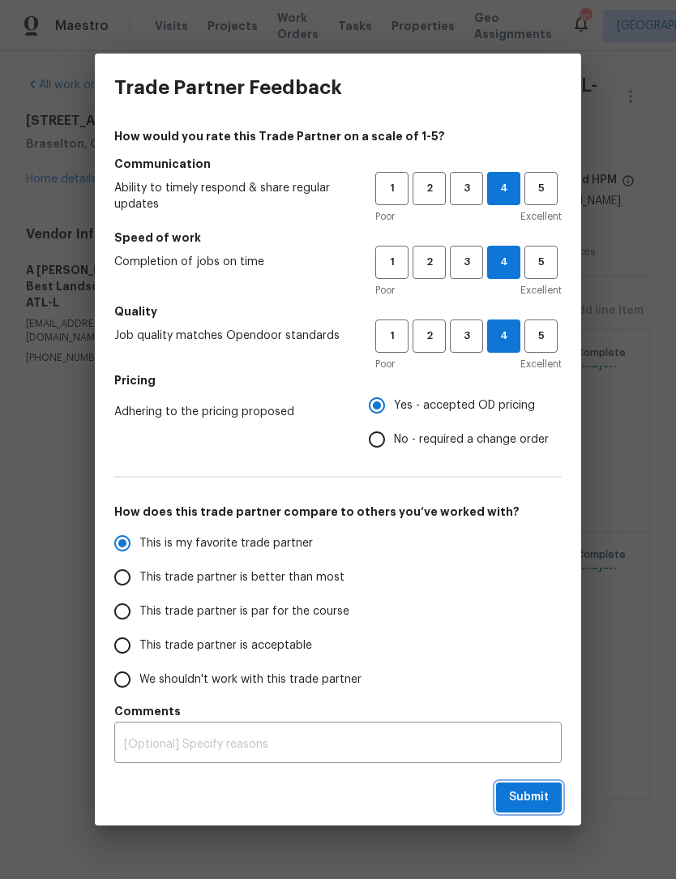
click at [538, 795] on span "Submit" at bounding box center [529, 797] width 40 height 20
radio input "false"
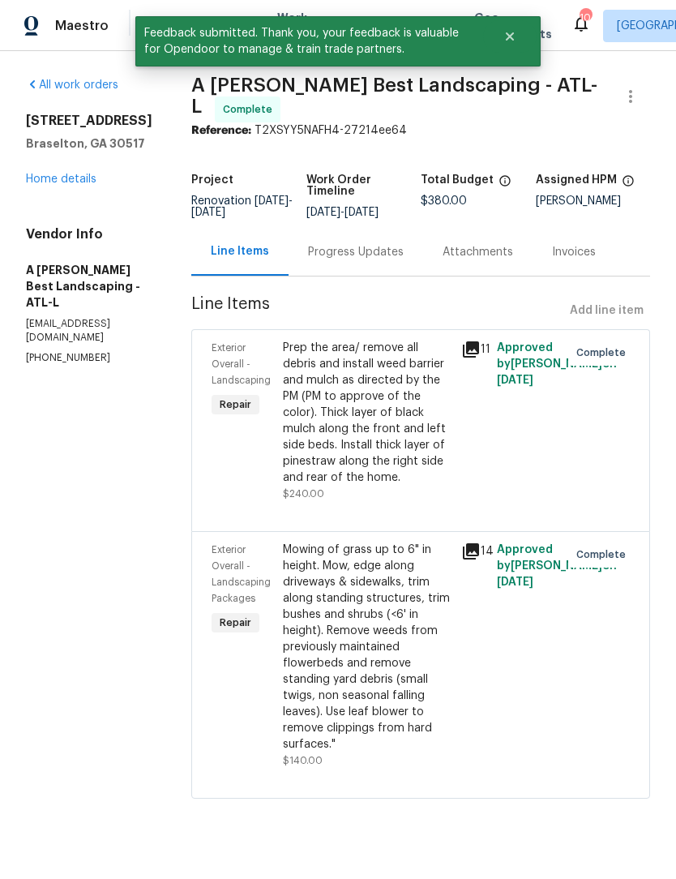
click at [67, 182] on link "Home details" at bounding box center [61, 179] width 71 height 11
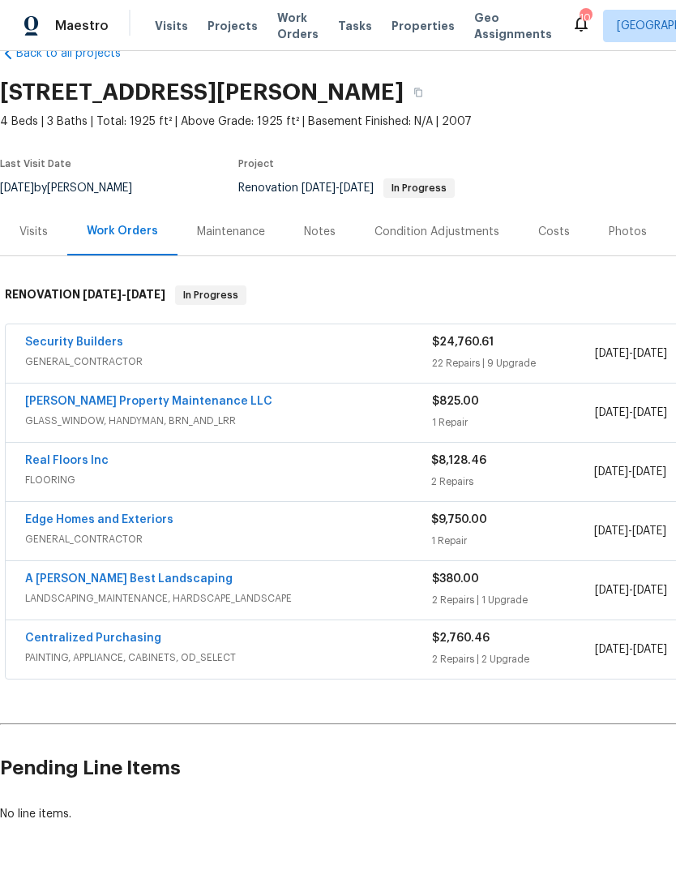
scroll to position [37, 0]
click at [234, 240] on div "Maintenance" at bounding box center [231, 233] width 68 height 16
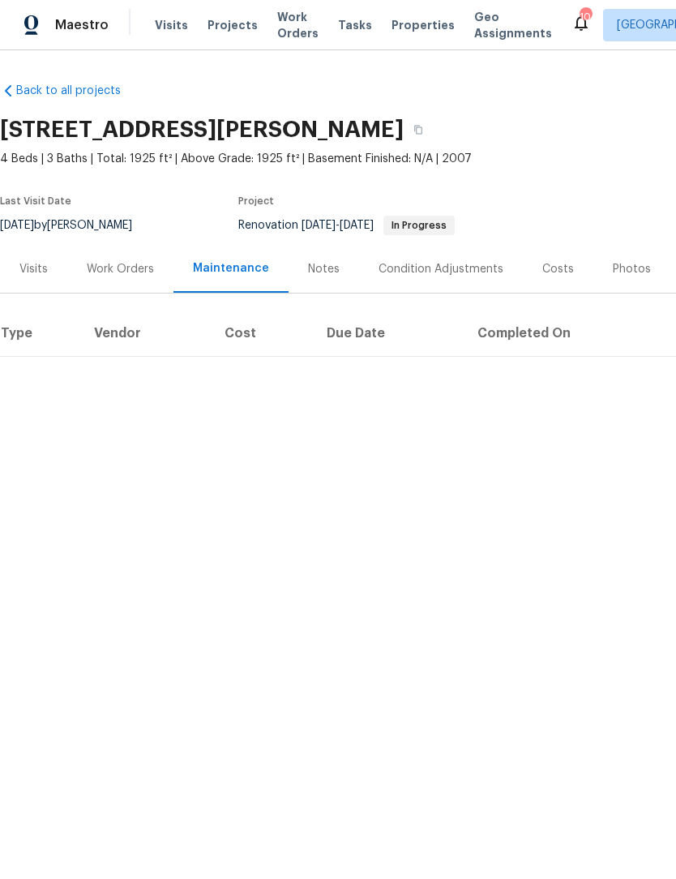
click at [144, 276] on div "Work Orders" at bounding box center [120, 270] width 67 height 16
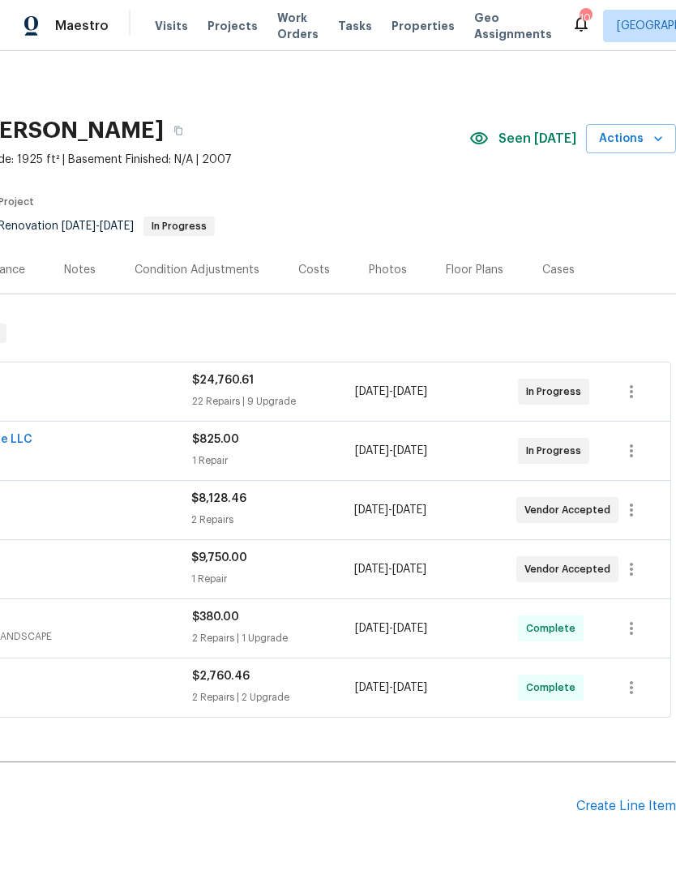
scroll to position [0, 240]
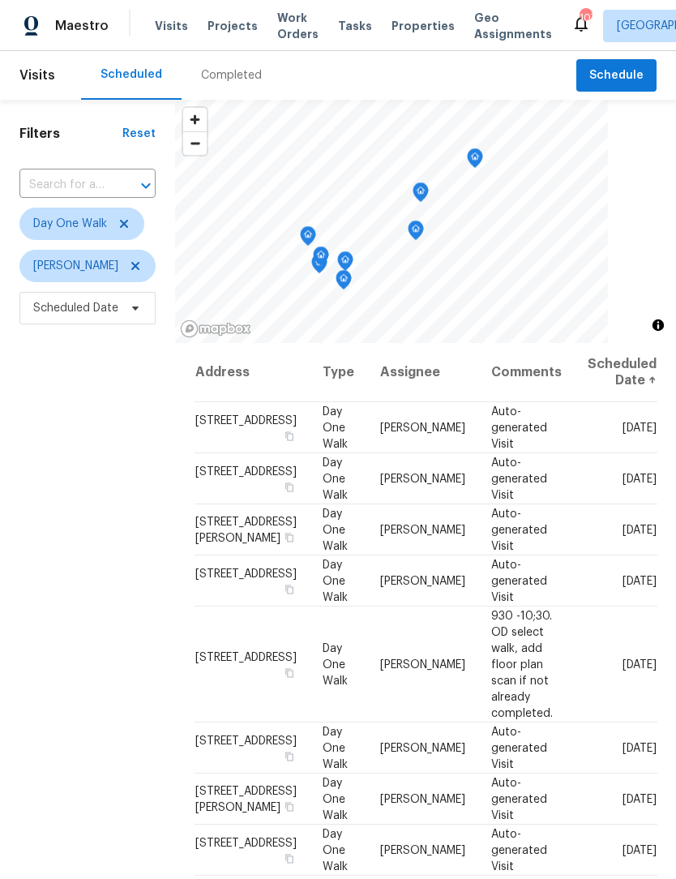
click at [108, 178] on input "text" at bounding box center [64, 185] width 91 height 25
type input "3986 pine"
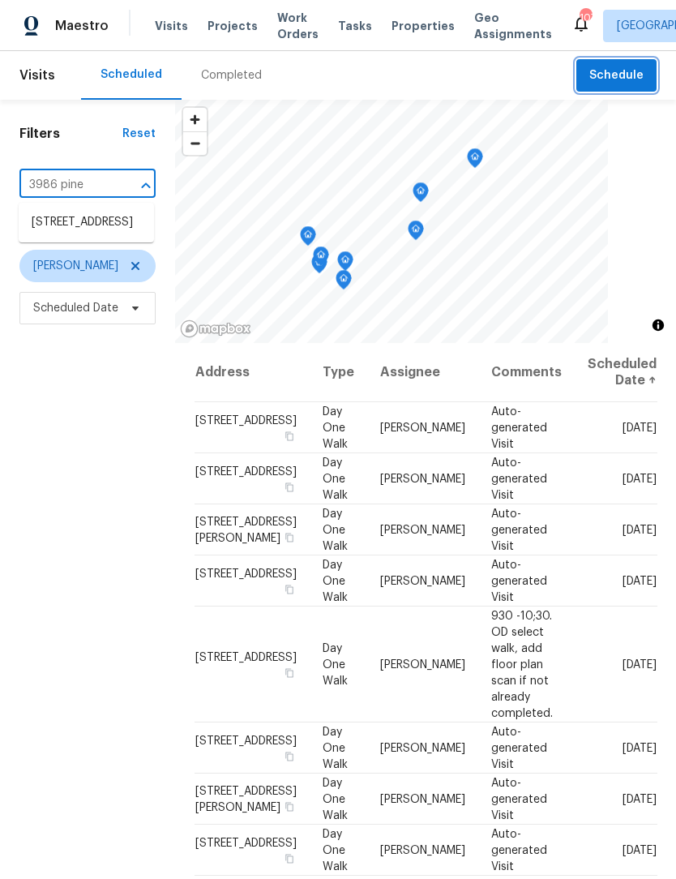
click at [629, 76] on span "Schedule" at bounding box center [617, 76] width 54 height 20
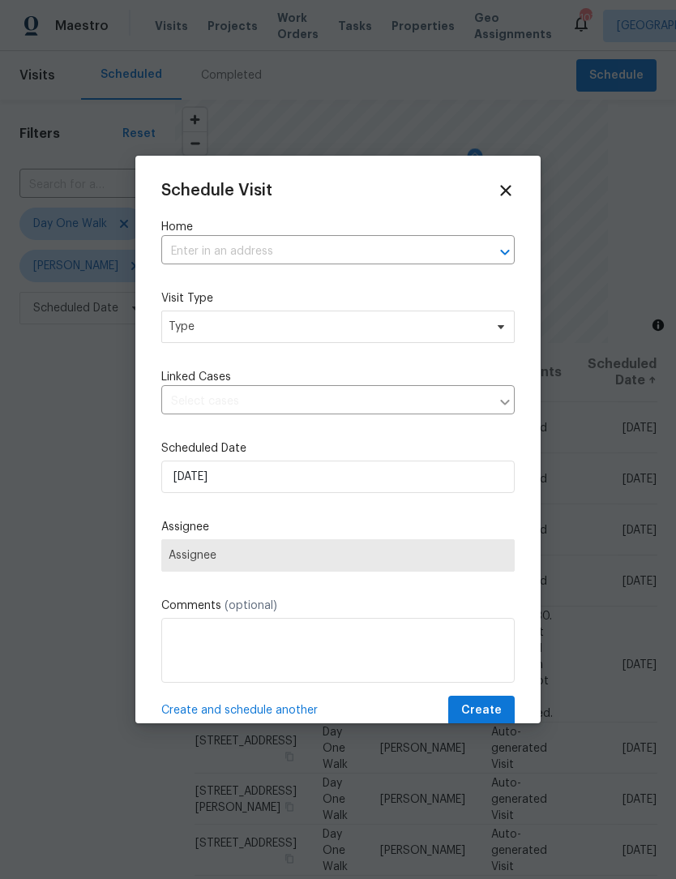
click at [322, 246] on input "text" at bounding box center [315, 251] width 308 height 25
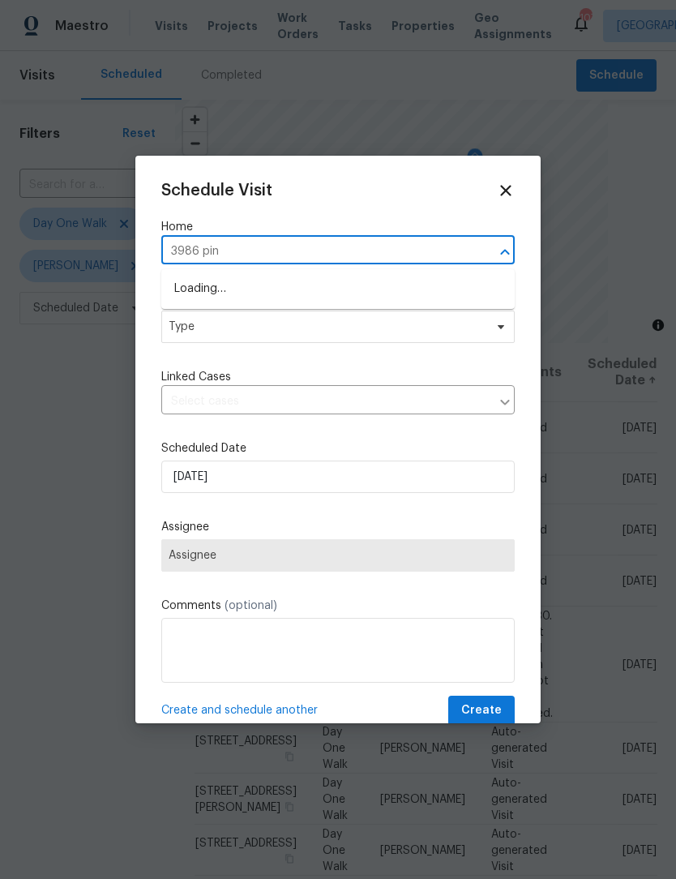
type input "3986 pine"
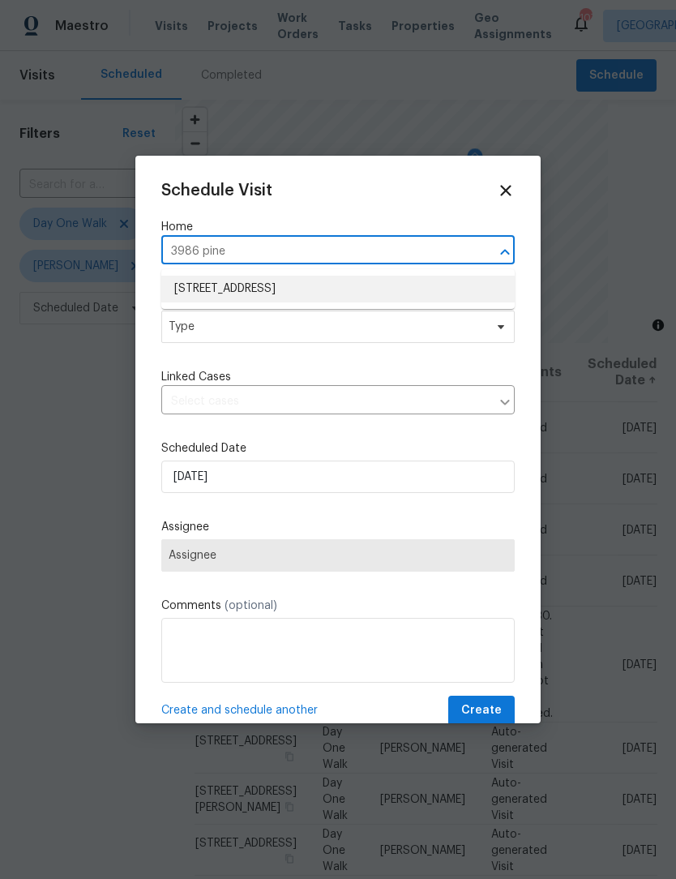
click at [393, 276] on li "[STREET_ADDRESS]" at bounding box center [338, 289] width 354 height 27
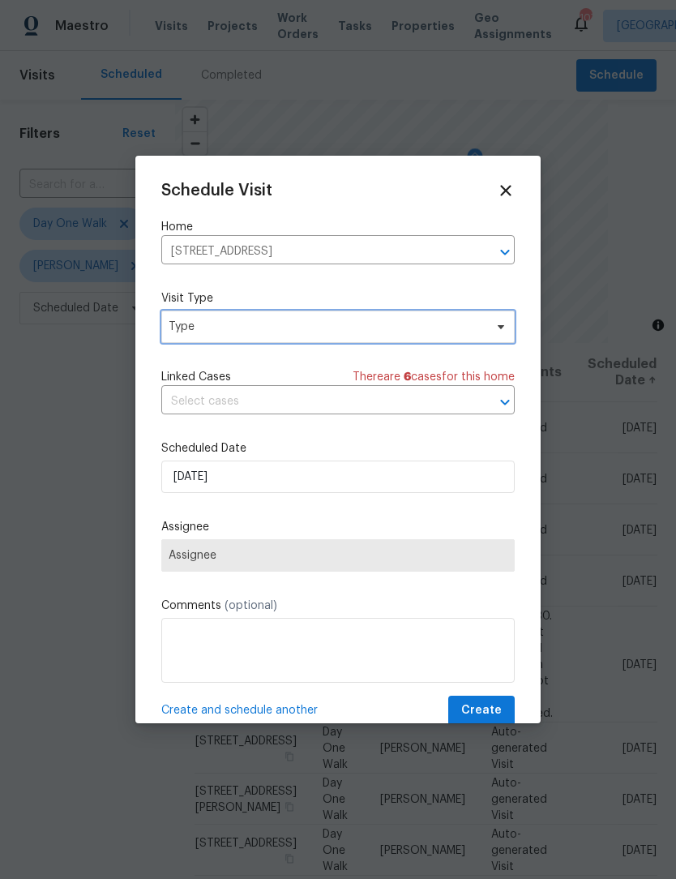
click at [492, 329] on span at bounding box center [499, 326] width 18 height 13
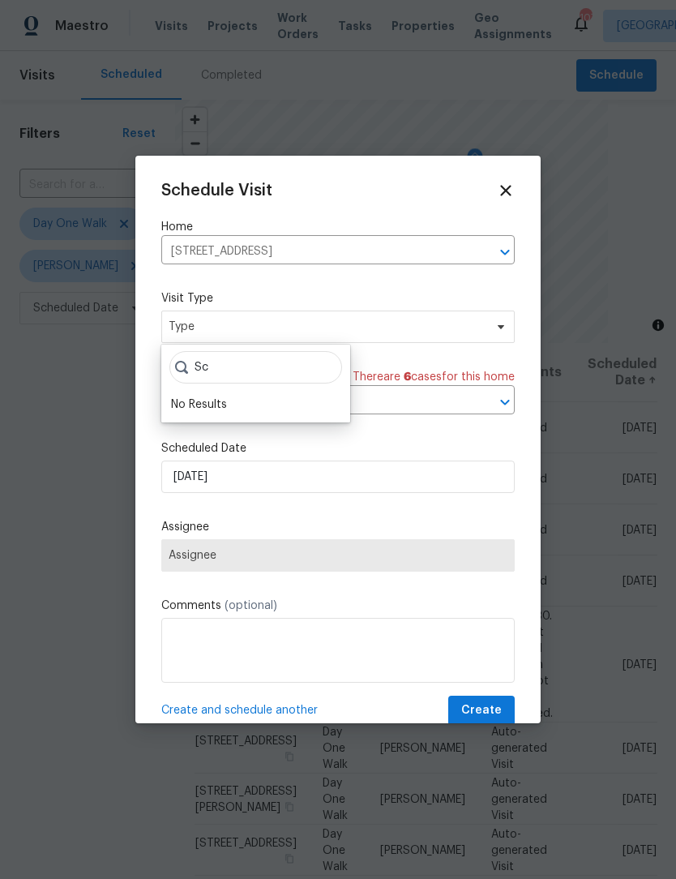
type input "S"
type input "D"
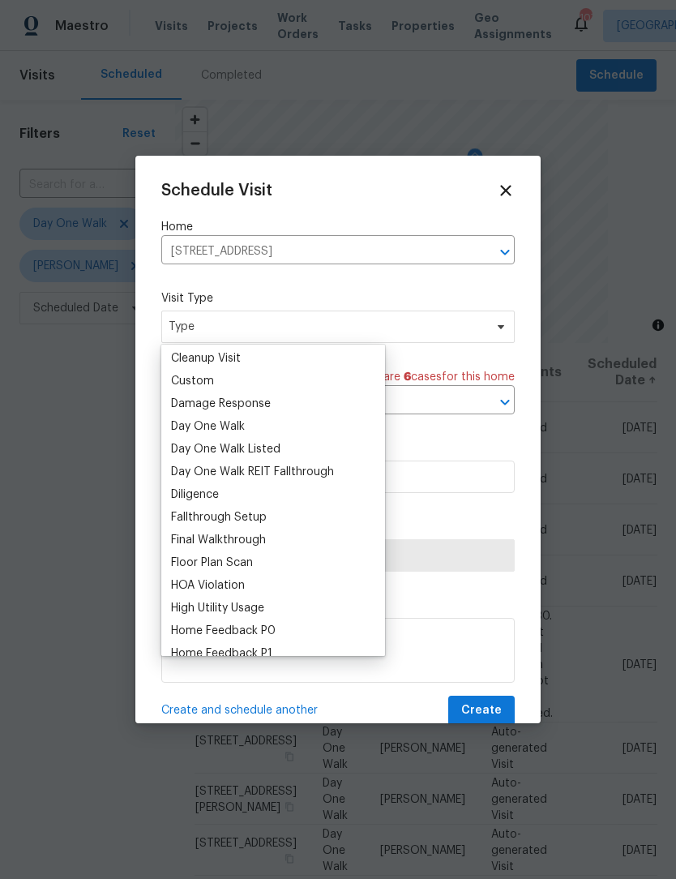
scroll to position [223, 0]
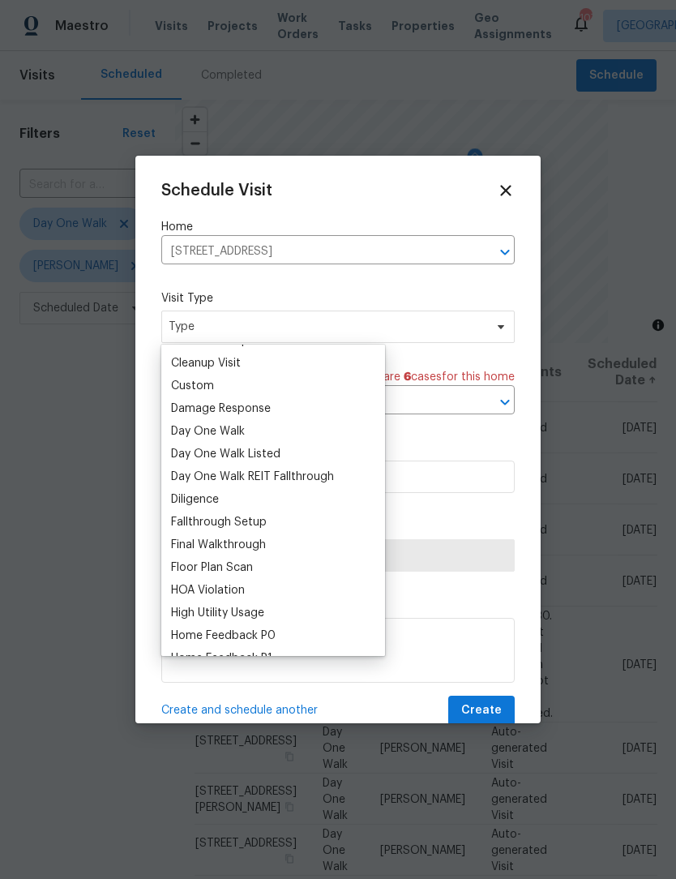
click at [268, 429] on div "Day One Walk" at bounding box center [273, 431] width 214 height 23
click at [255, 426] on div "Day One Walk" at bounding box center [273, 431] width 214 height 23
click at [237, 434] on div "Day One Walk" at bounding box center [208, 431] width 74 height 16
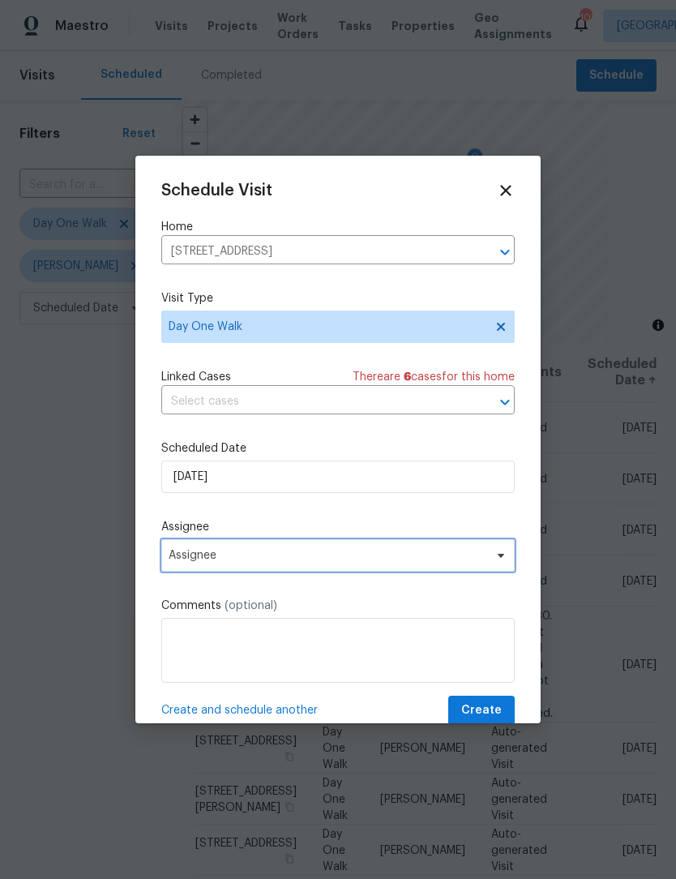
click at [369, 571] on span "Assignee" at bounding box center [338, 555] width 354 height 32
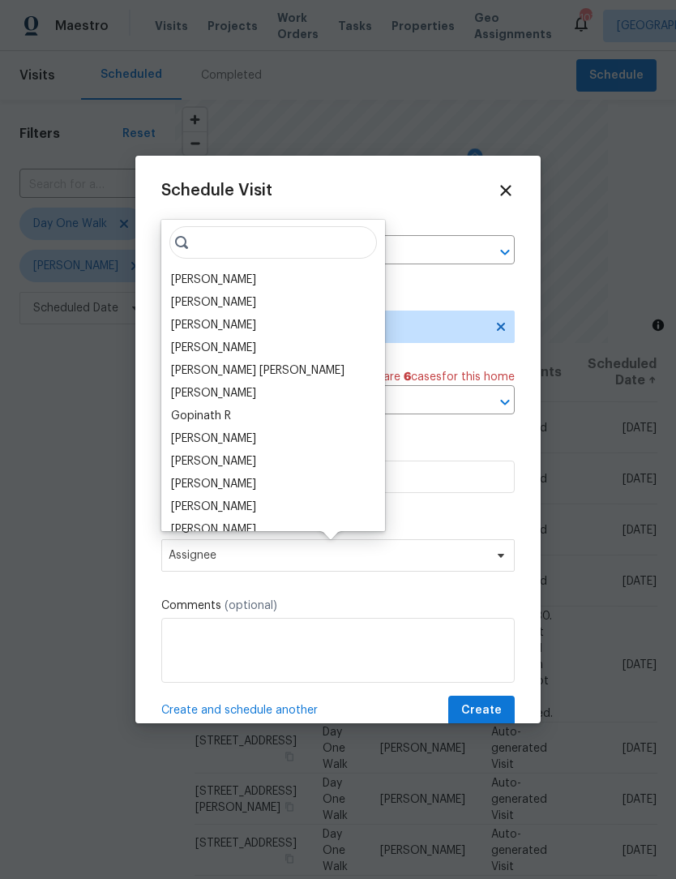
click at [249, 278] on div "[PERSON_NAME]" at bounding box center [213, 280] width 85 height 16
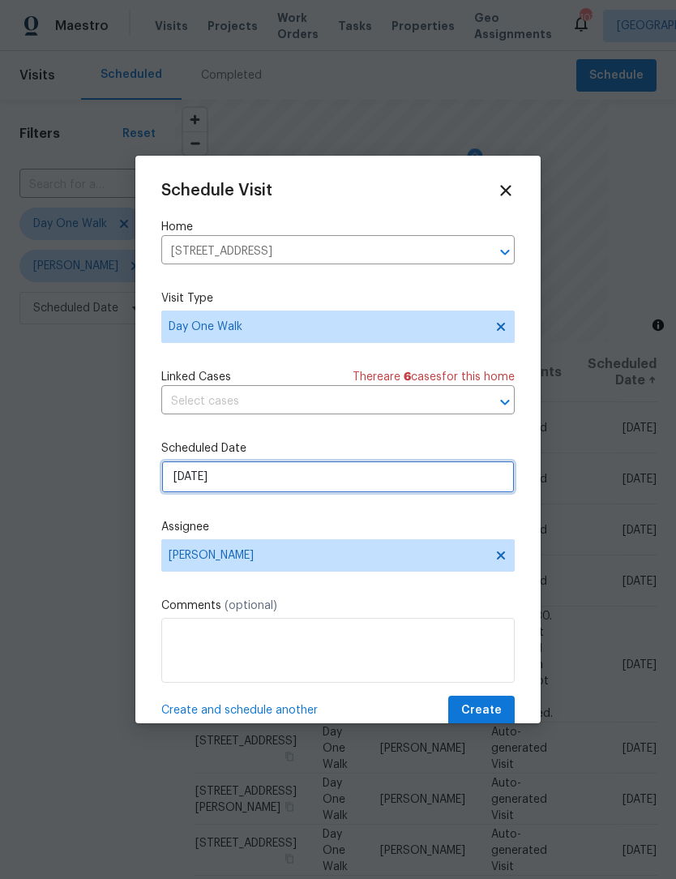
click at [299, 487] on input "10/2/2025" at bounding box center [338, 477] width 354 height 32
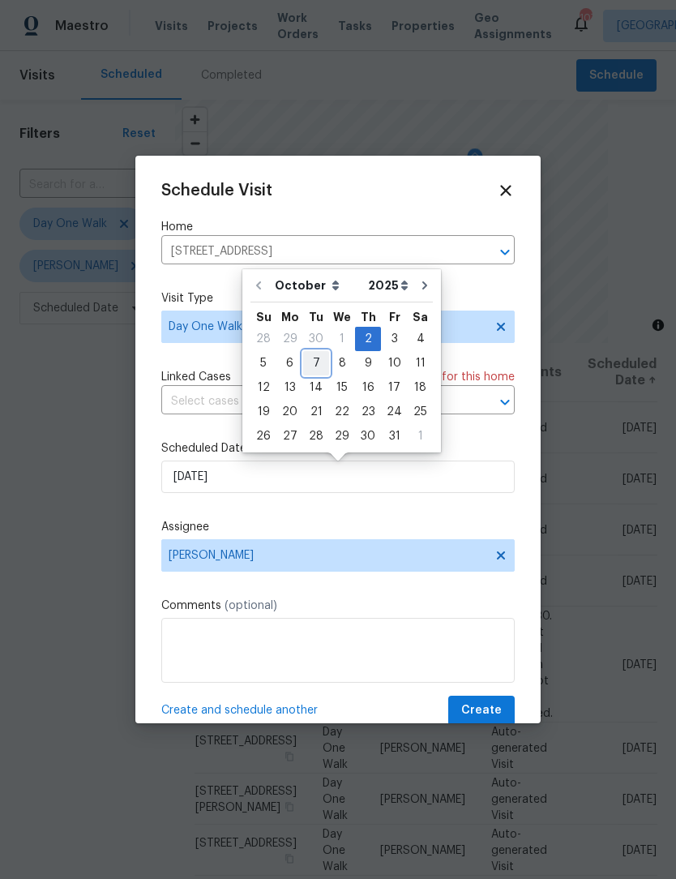
click at [319, 364] on div "7" at bounding box center [316, 363] width 26 height 23
type input "10/7/2025"
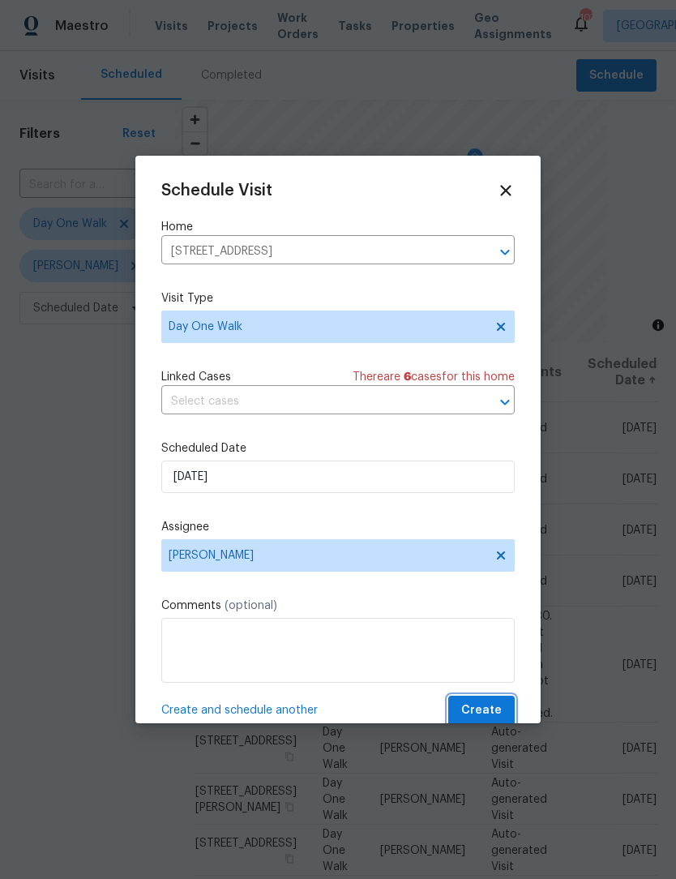
click at [499, 703] on button "Create" at bounding box center [481, 711] width 67 height 30
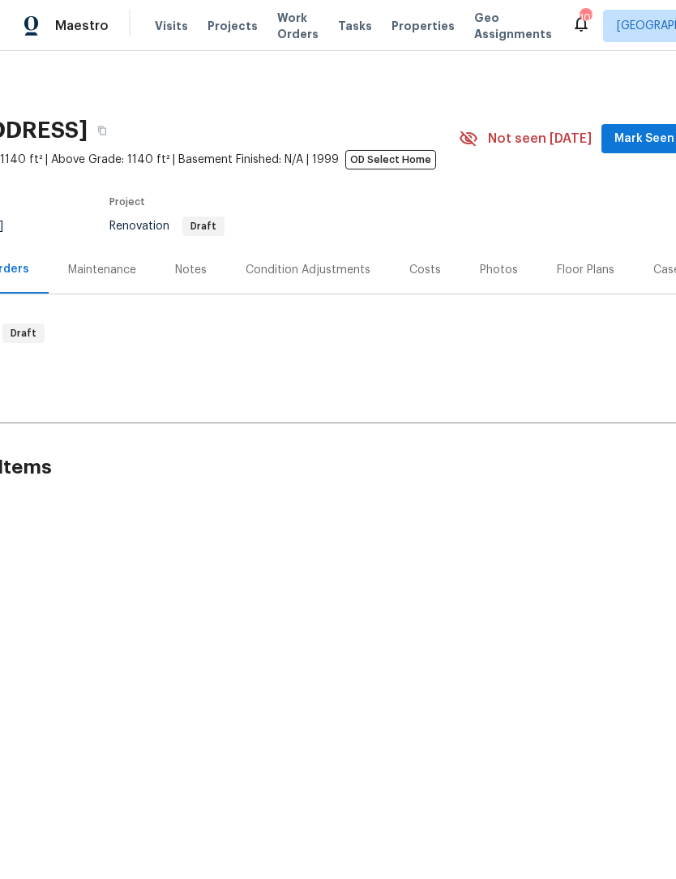
scroll to position [0, 130]
click at [588, 264] on div "Floor Plans" at bounding box center [585, 270] width 58 height 16
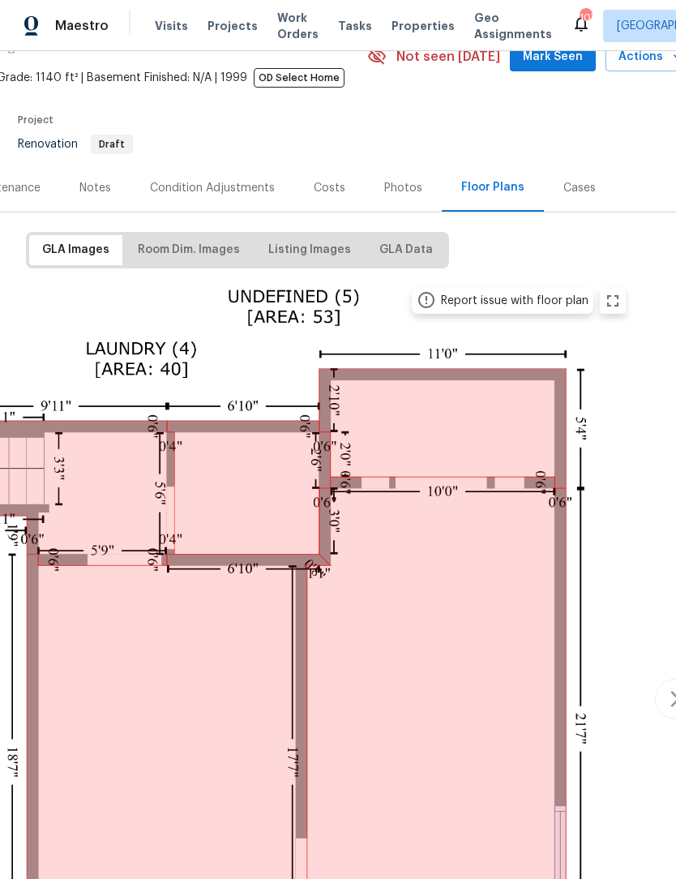
scroll to position [107, 207]
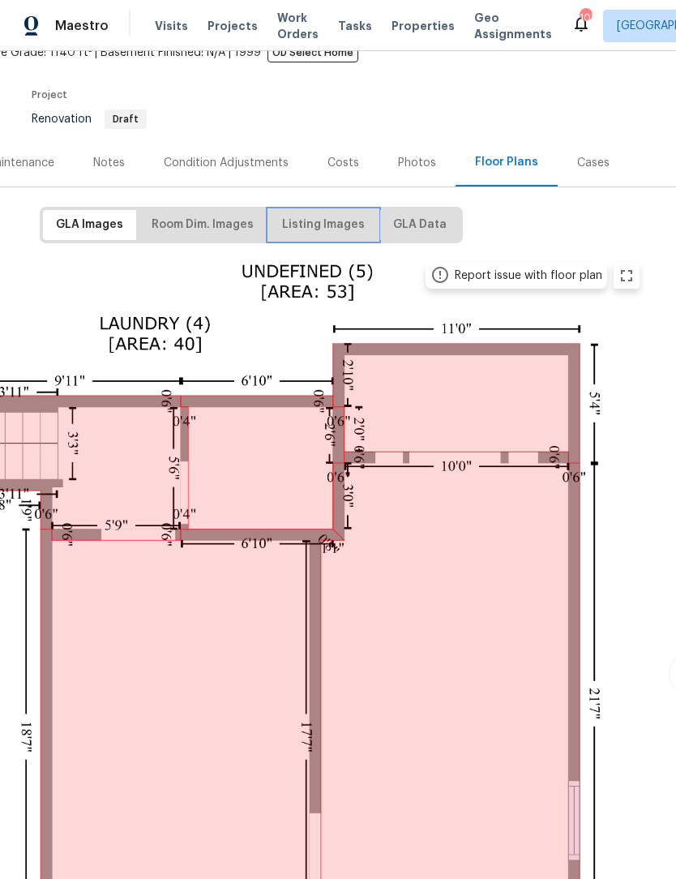
click at [343, 234] on span "Listing Images" at bounding box center [323, 225] width 83 height 20
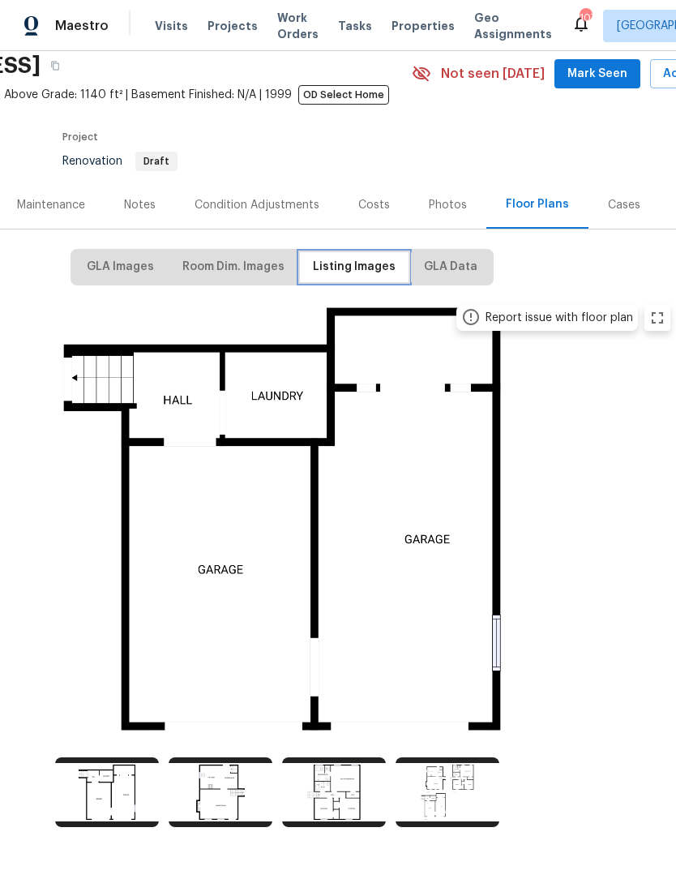
scroll to position [65, 175]
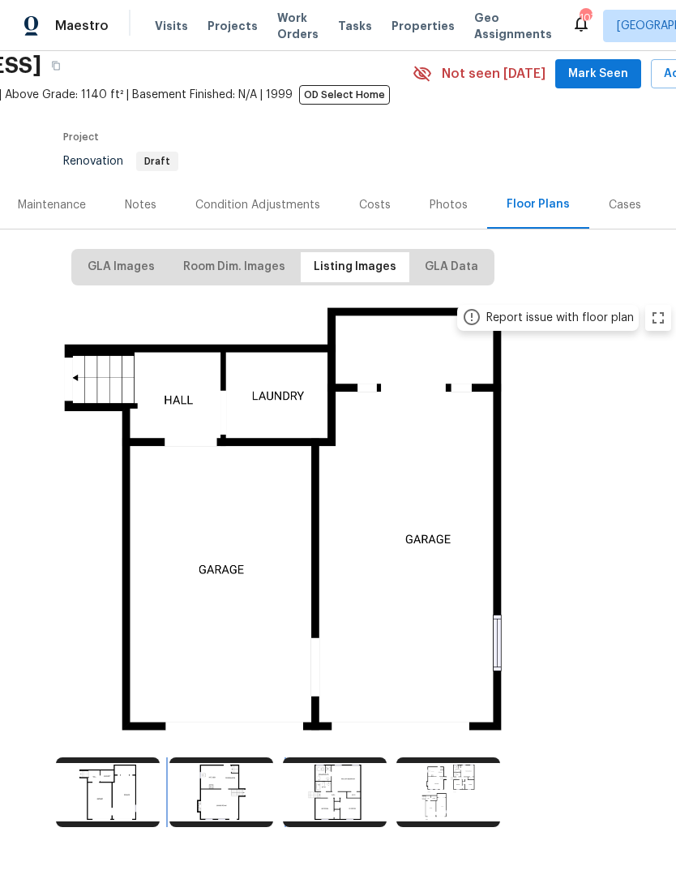
click at [225, 801] on img at bounding box center [222, 792] width 104 height 70
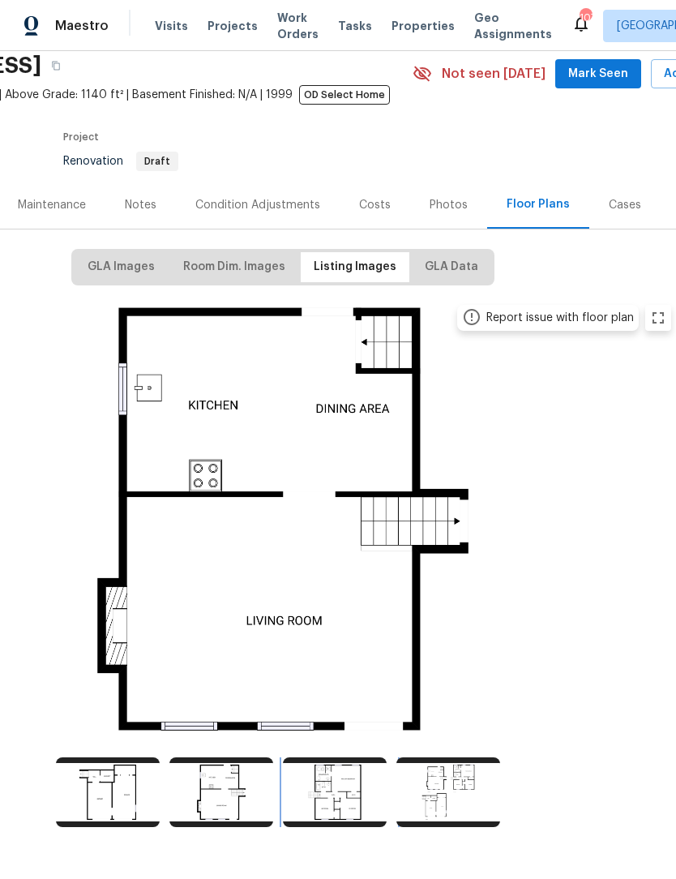
click at [345, 794] on img at bounding box center [335, 792] width 104 height 70
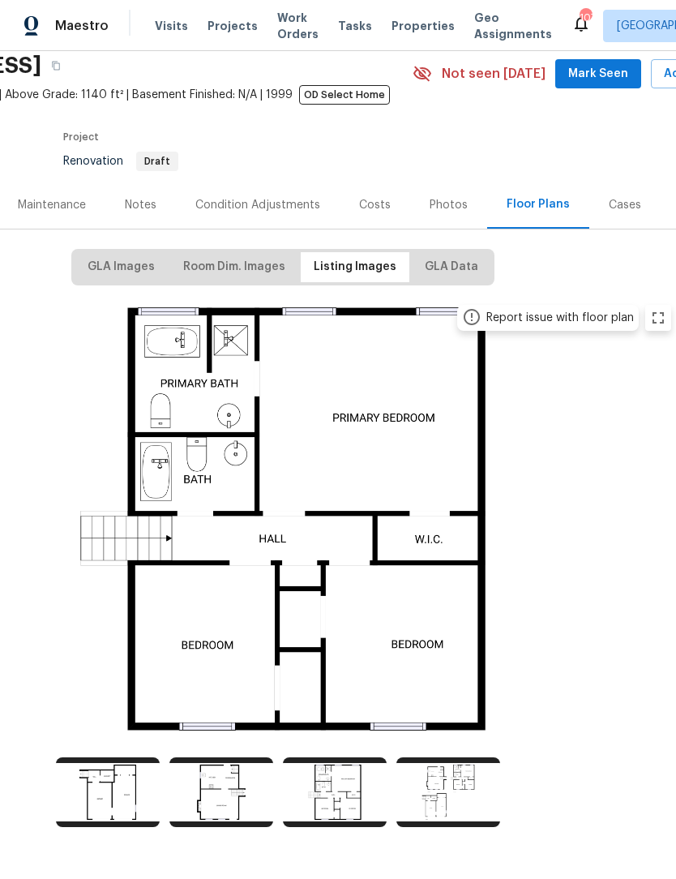
click at [443, 206] on div "Photos" at bounding box center [449, 205] width 38 height 16
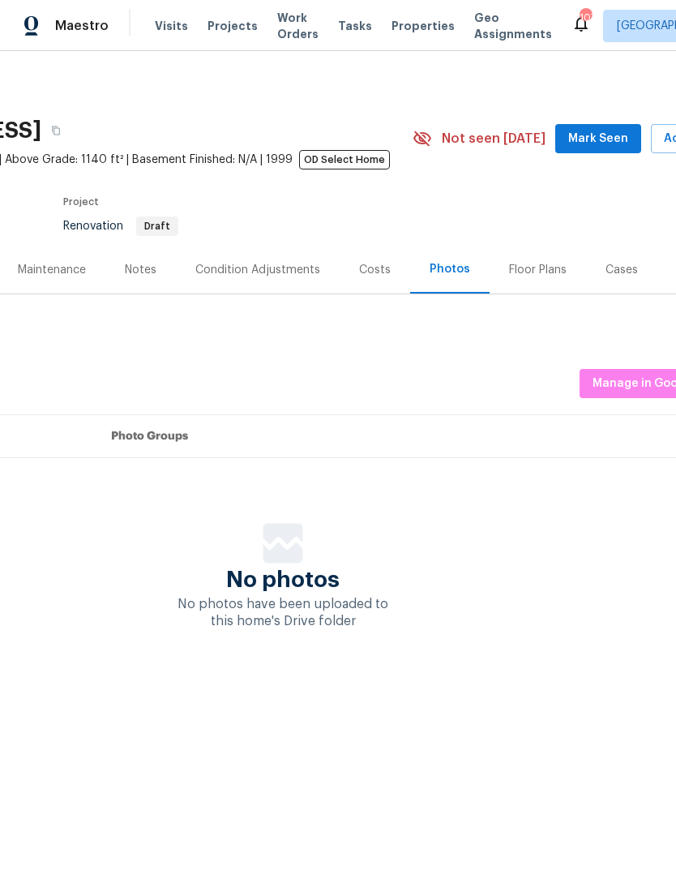
scroll to position [0, 175]
click at [278, 271] on div "Condition Adjustments" at bounding box center [257, 270] width 125 height 16
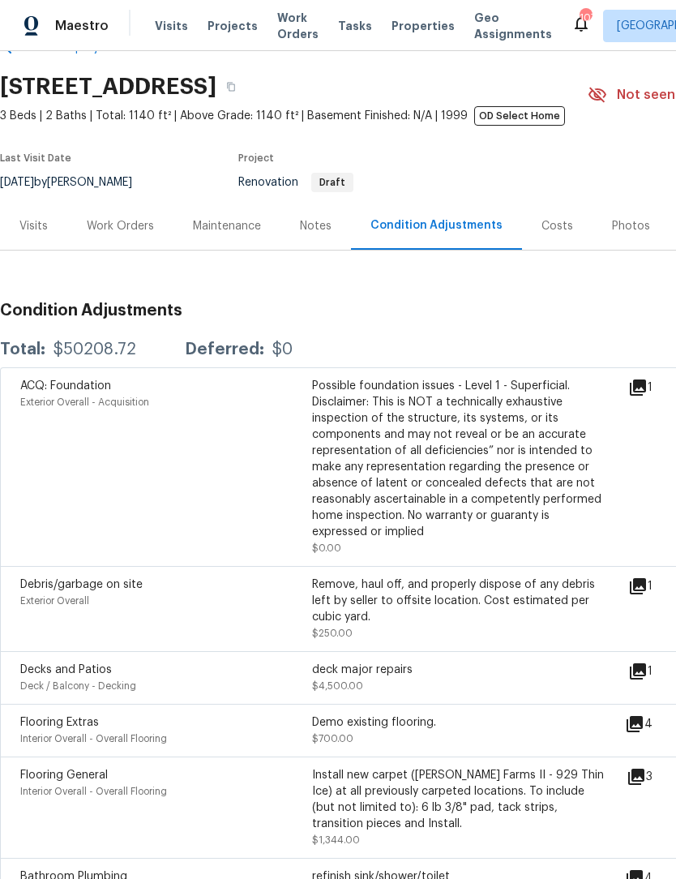
scroll to position [44, 0]
